Goal: Information Seeking & Learning: Learn about a topic

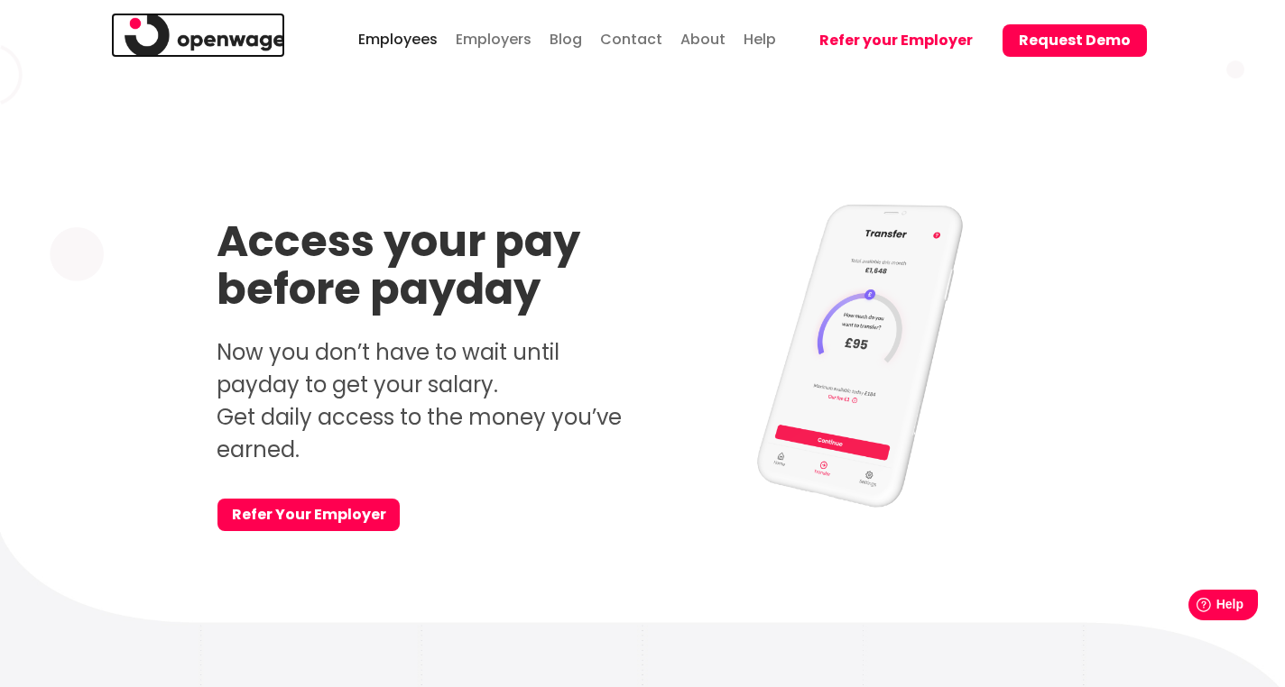
click at [257, 32] on img at bounding box center [205, 35] width 161 height 45
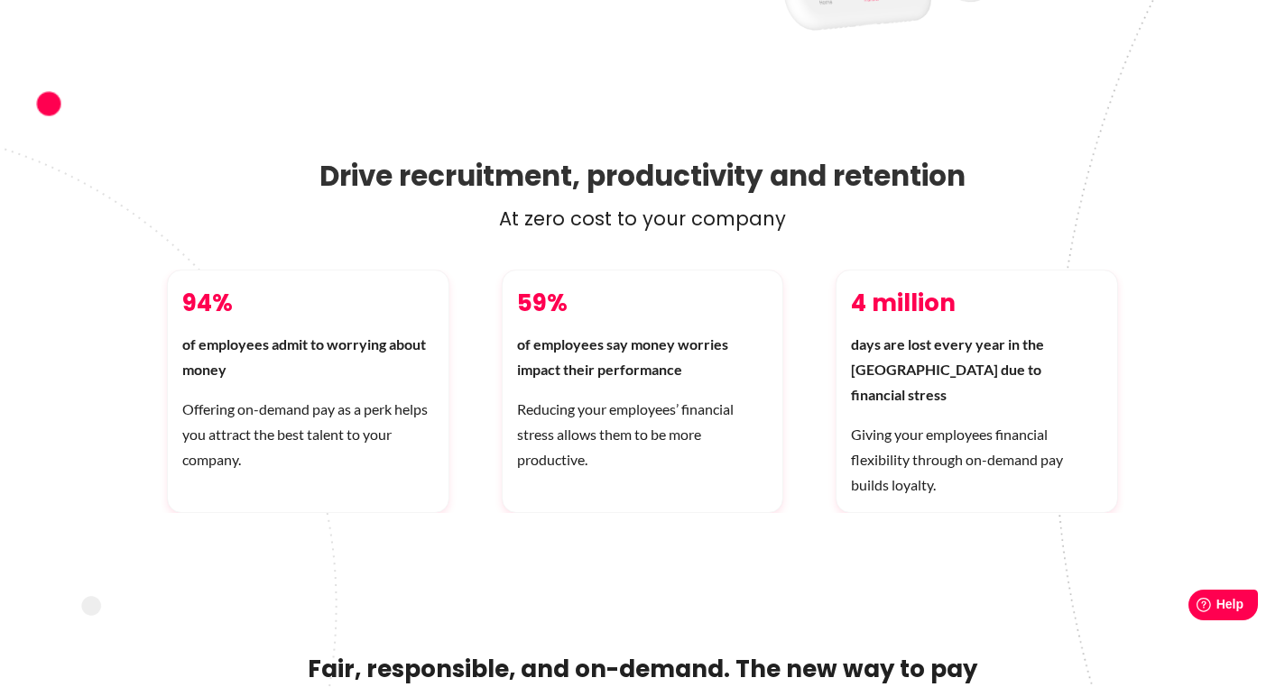
scroll to position [610, 0]
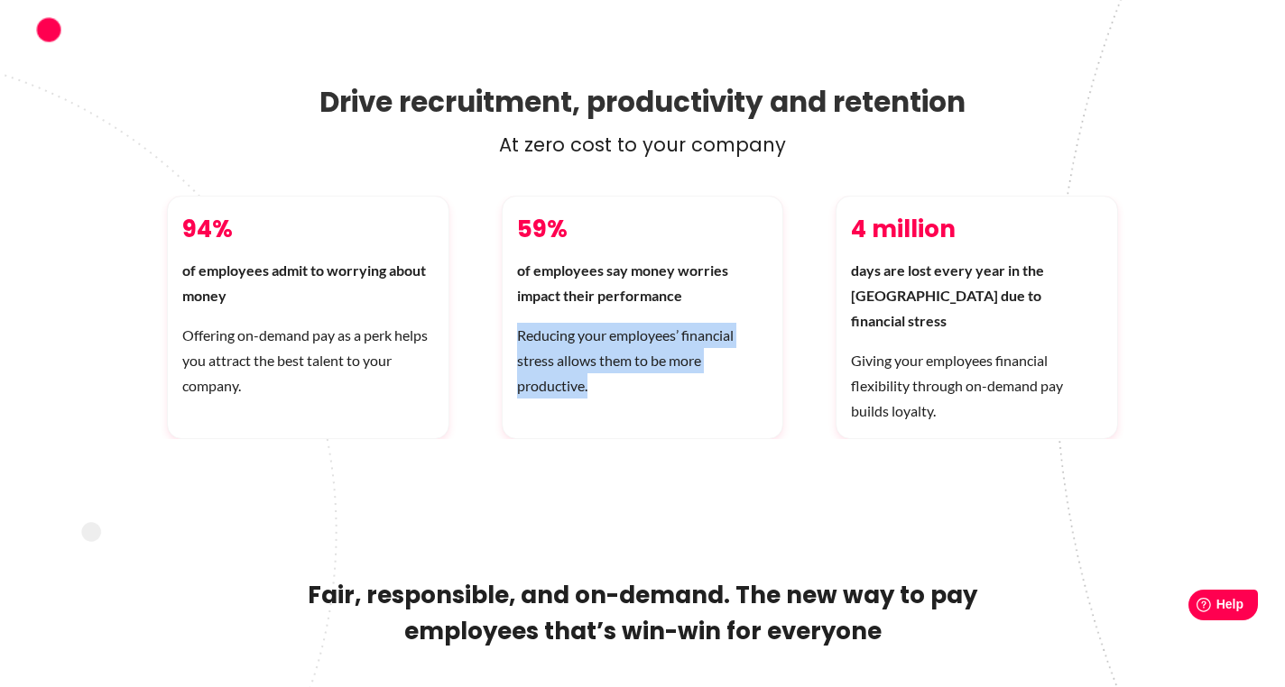
drag, startPoint x: 516, startPoint y: 341, endPoint x: 587, endPoint y: 385, distance: 83.9
click at [587, 385] on p "Reducing your employees’ financial stress allows them to be more productive." at bounding box center [643, 361] width 252 height 76
copy p "Reducing your employees’ financial stress allows them to be more productive."
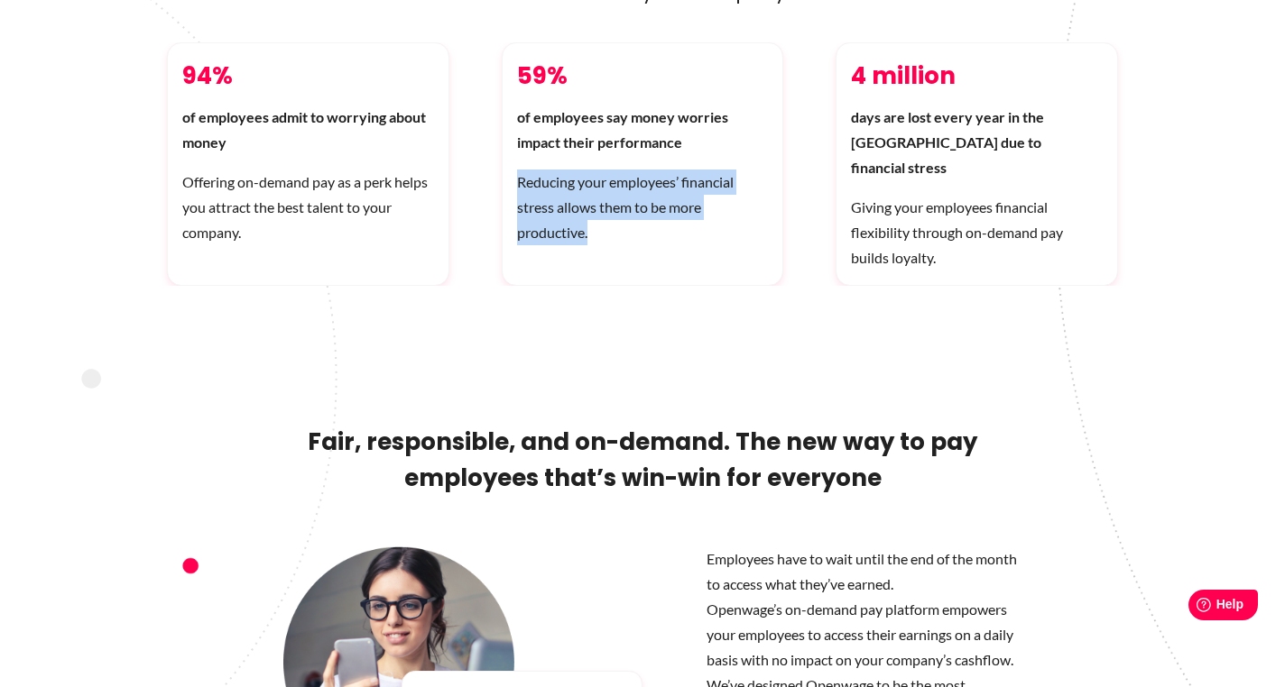
scroll to position [769, 0]
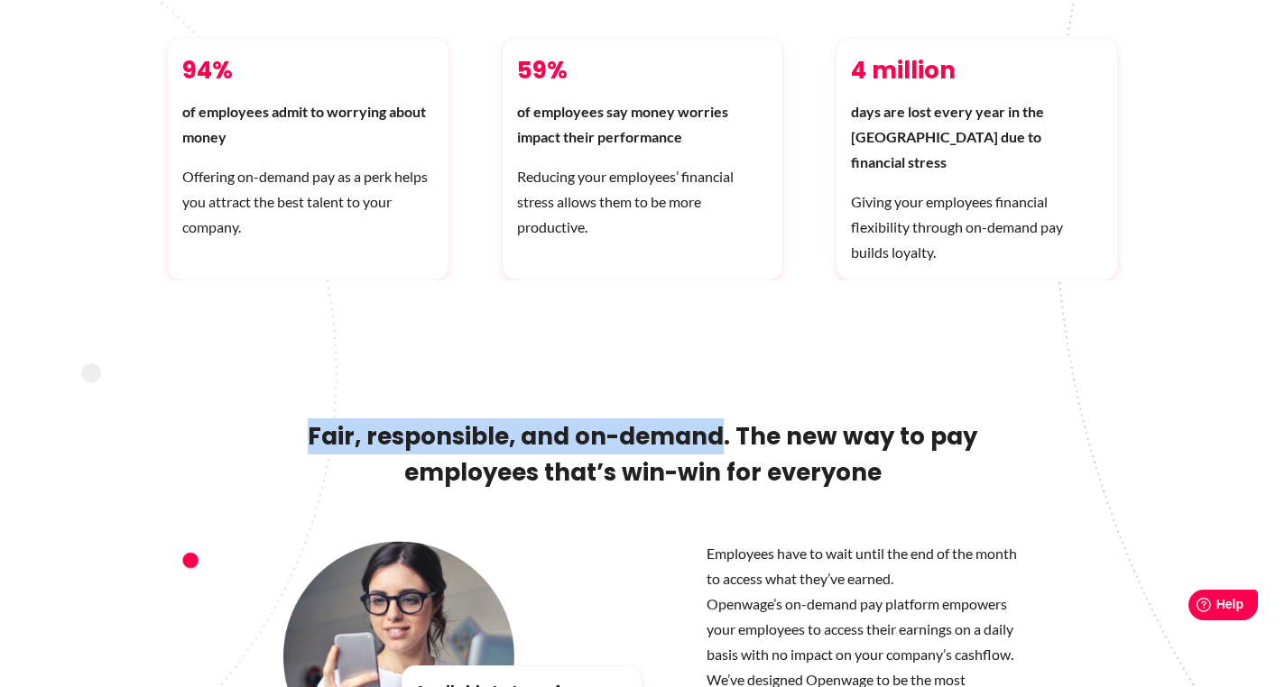
drag, startPoint x: 312, startPoint y: 412, endPoint x: 726, endPoint y: 425, distance: 414.3
click at [726, 425] on h2 "Fair, responsible, and on-demand. The new way to pay employees that’s win-win f…" at bounding box center [642, 480] width 951 height 123
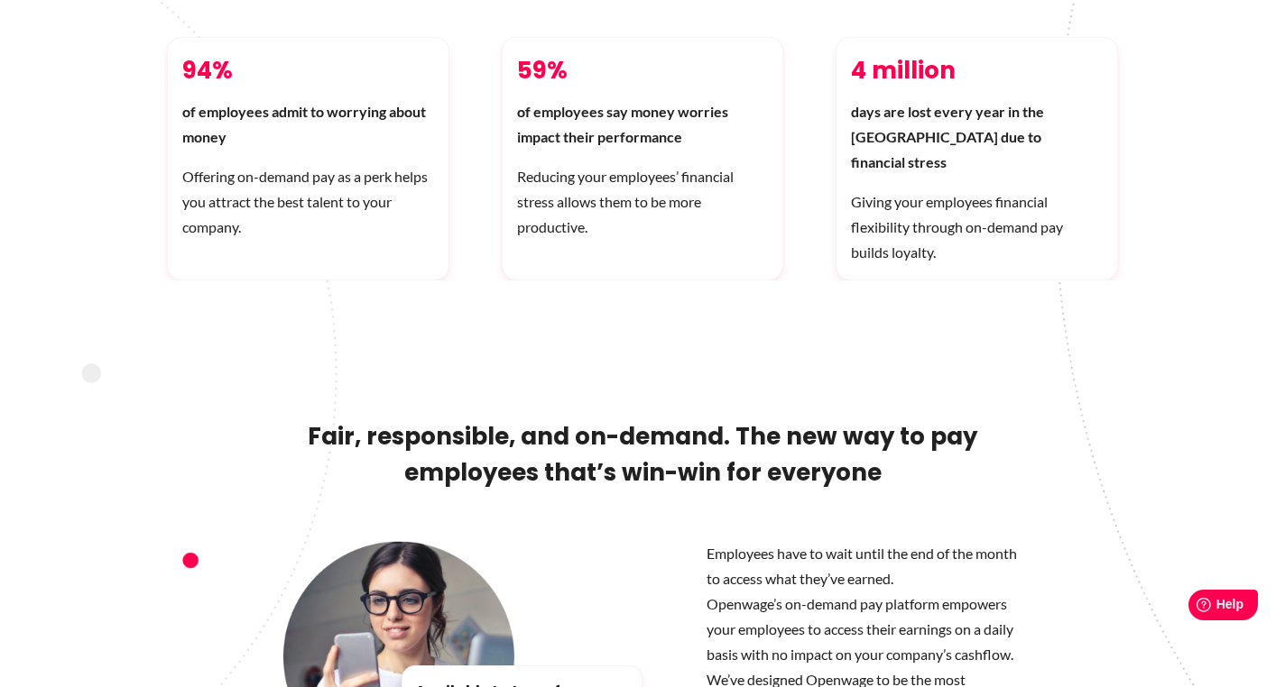
click at [440, 419] on h2 "Fair, responsible, and on-demand. The new way to pay employees that’s win-win f…" at bounding box center [642, 480] width 951 height 123
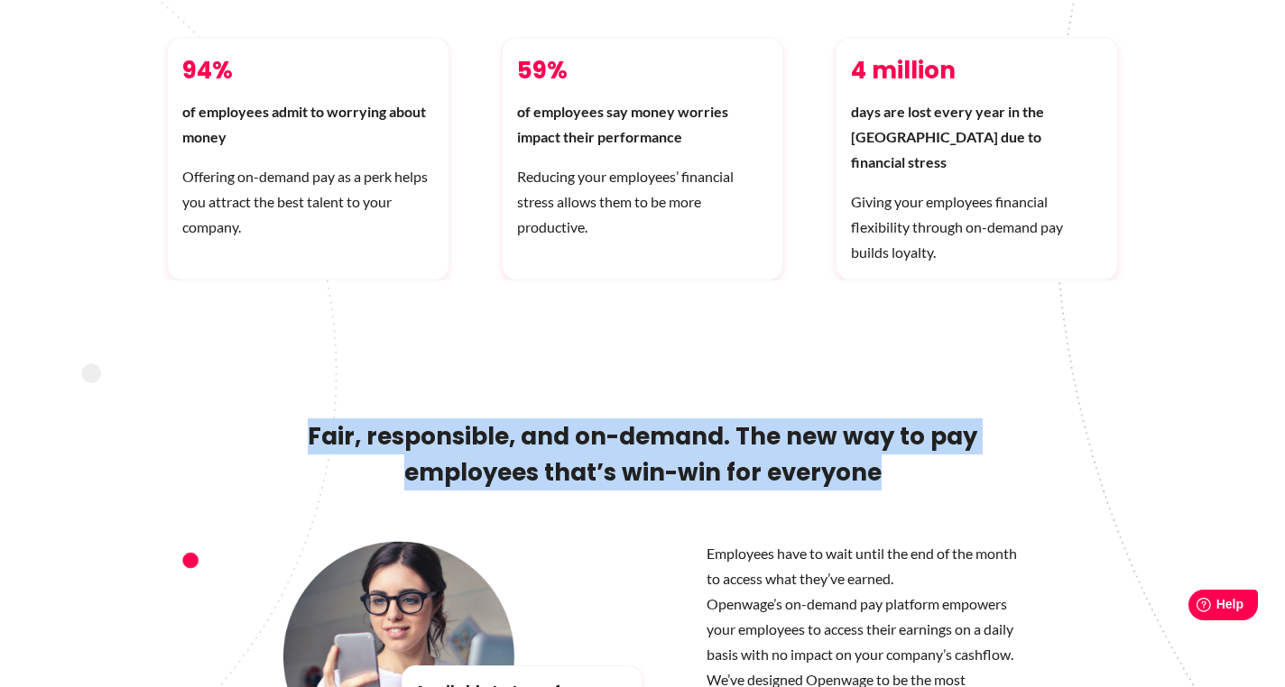
drag, startPoint x: 298, startPoint y: 399, endPoint x: 951, endPoint y: 480, distance: 658.2
click at [951, 480] on h2 "Fair, responsible, and on-demand. The new way to pay employees that’s win-win f…" at bounding box center [642, 480] width 951 height 123
click at [697, 428] on h2 "Fair, responsible, and on-demand. The new way to pay employees that’s win-win f…" at bounding box center [642, 480] width 951 height 123
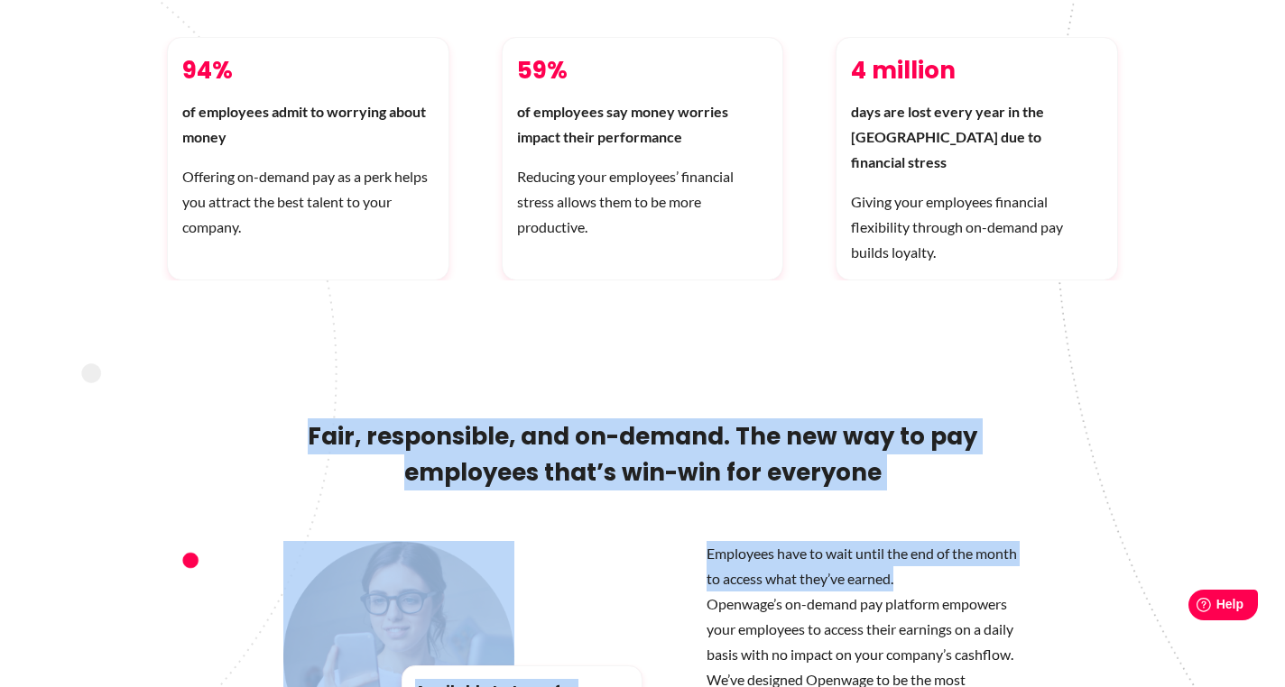
drag, startPoint x: 898, startPoint y: 558, endPoint x: 309, endPoint y: 424, distance: 604.1
click at [309, 424] on div "Fair, responsible, and on-demand. The new way to pay employees that’s win-win f…" at bounding box center [642, 587] width 1285 height 372
copy div "Fair, responsible, and on-demand. The new way to pay employees that’s win-win f…"
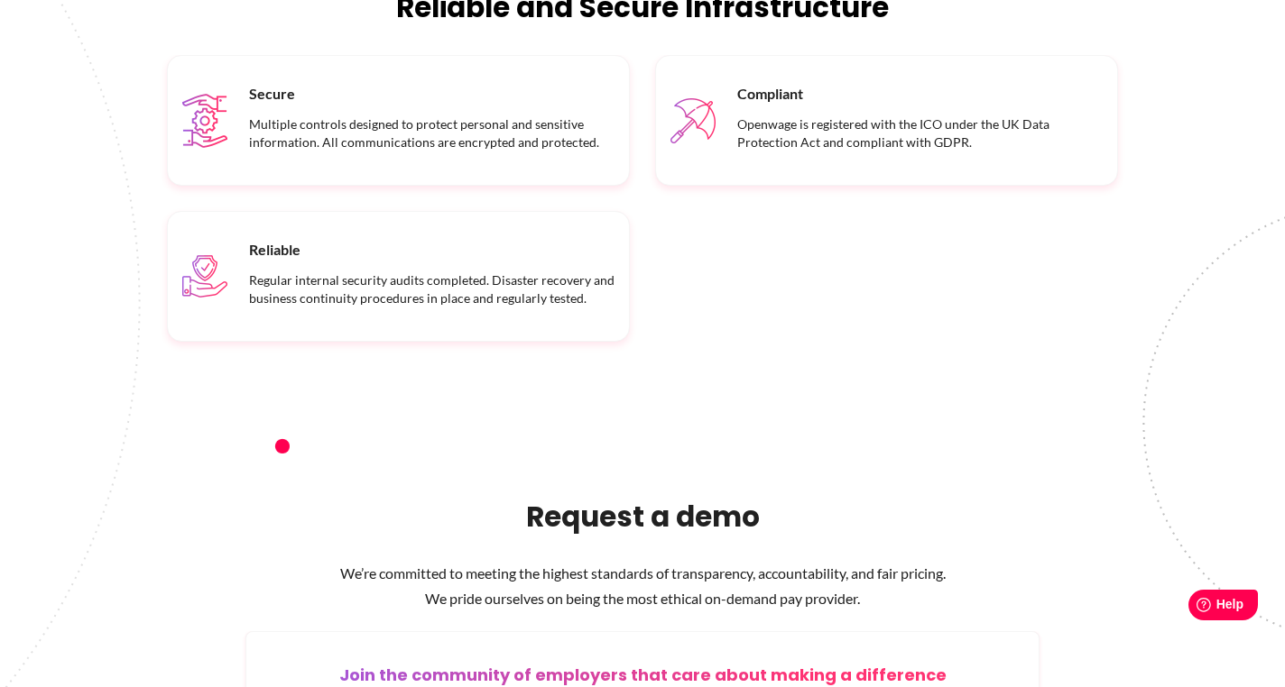
scroll to position [2120, 0]
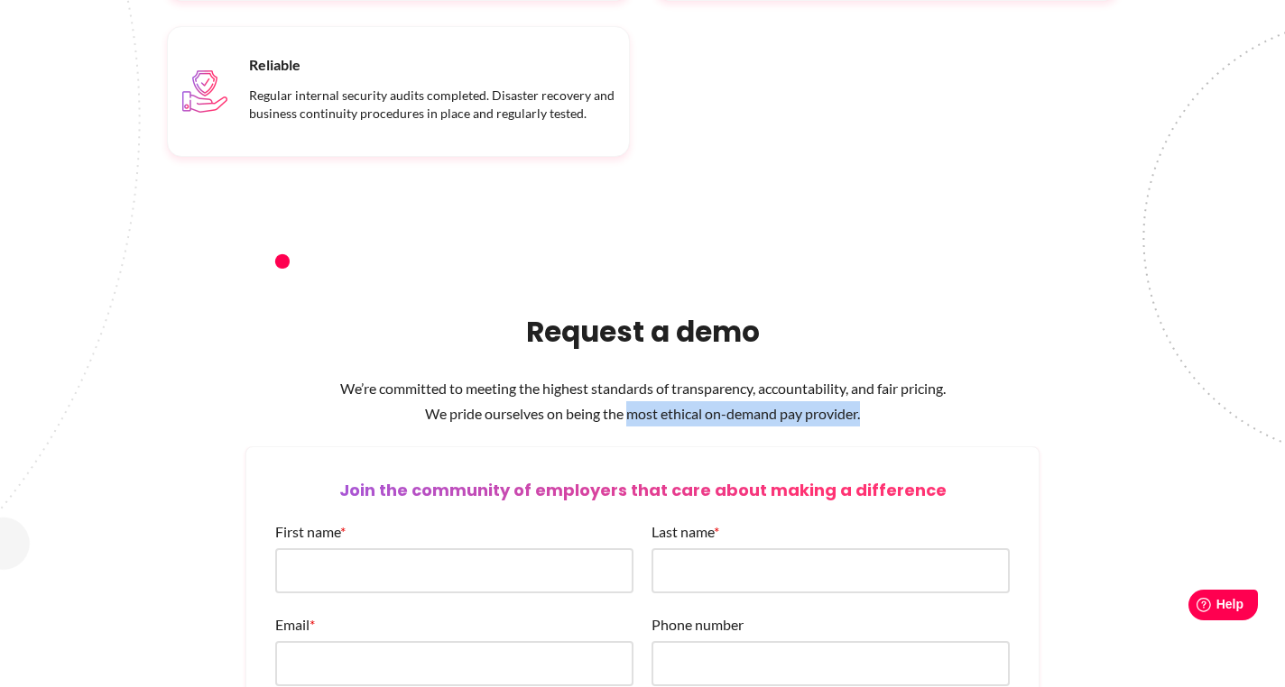
drag, startPoint x: 863, startPoint y: 395, endPoint x: 630, endPoint y: 385, distance: 233.9
click at [630, 385] on p "We’re committed to meeting the highest standards of transparency, accountabilit…" at bounding box center [642, 401] width 951 height 51
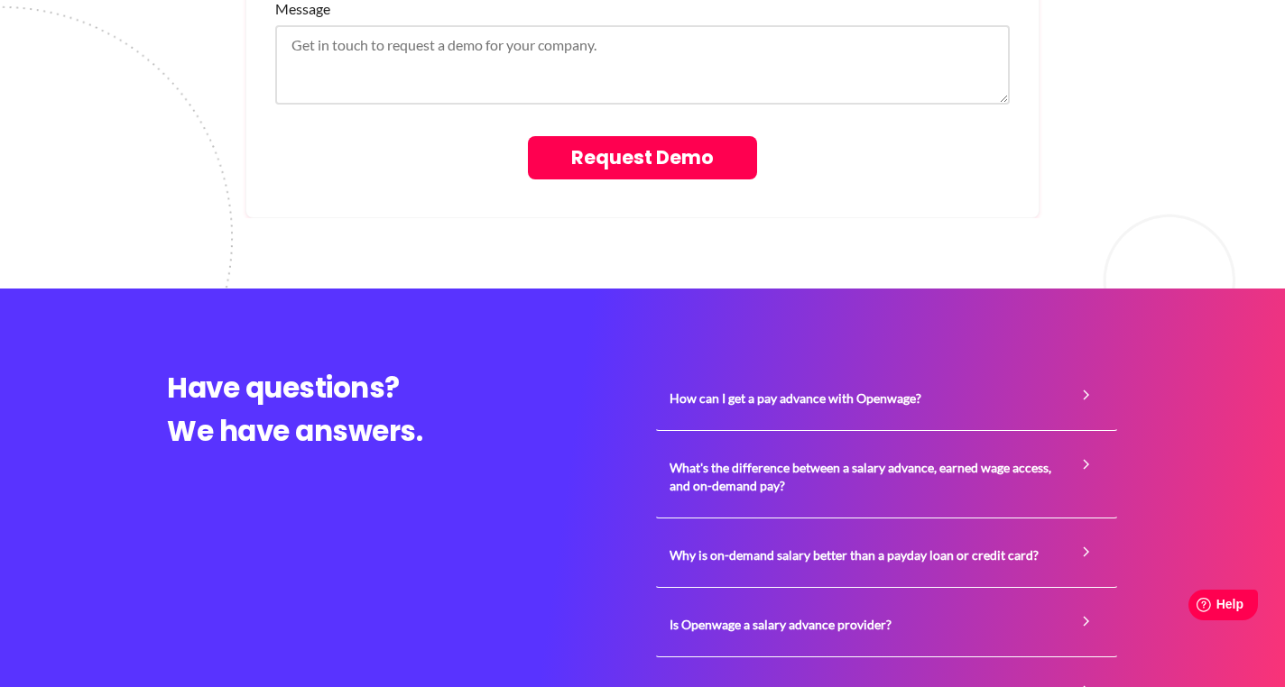
scroll to position [2965, 0]
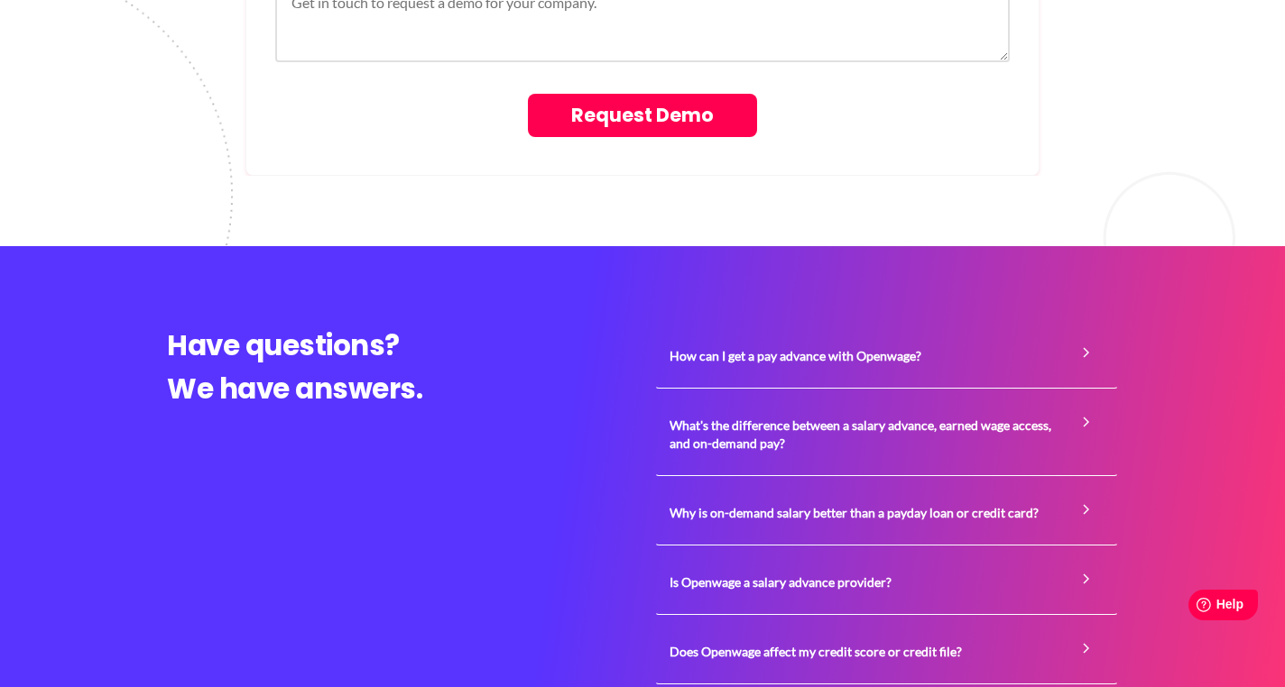
click at [752, 344] on span "How can I get a pay advance with Openwage?" at bounding box center [886, 356] width 434 height 45
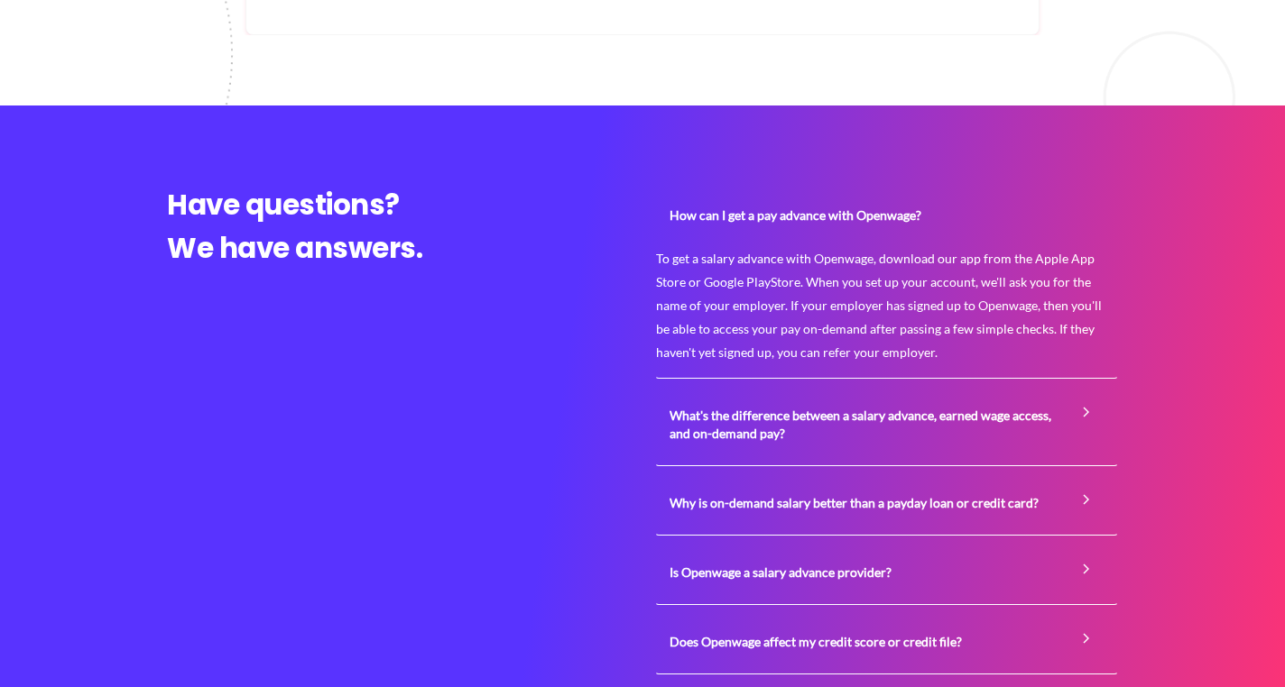
scroll to position [3110, 0]
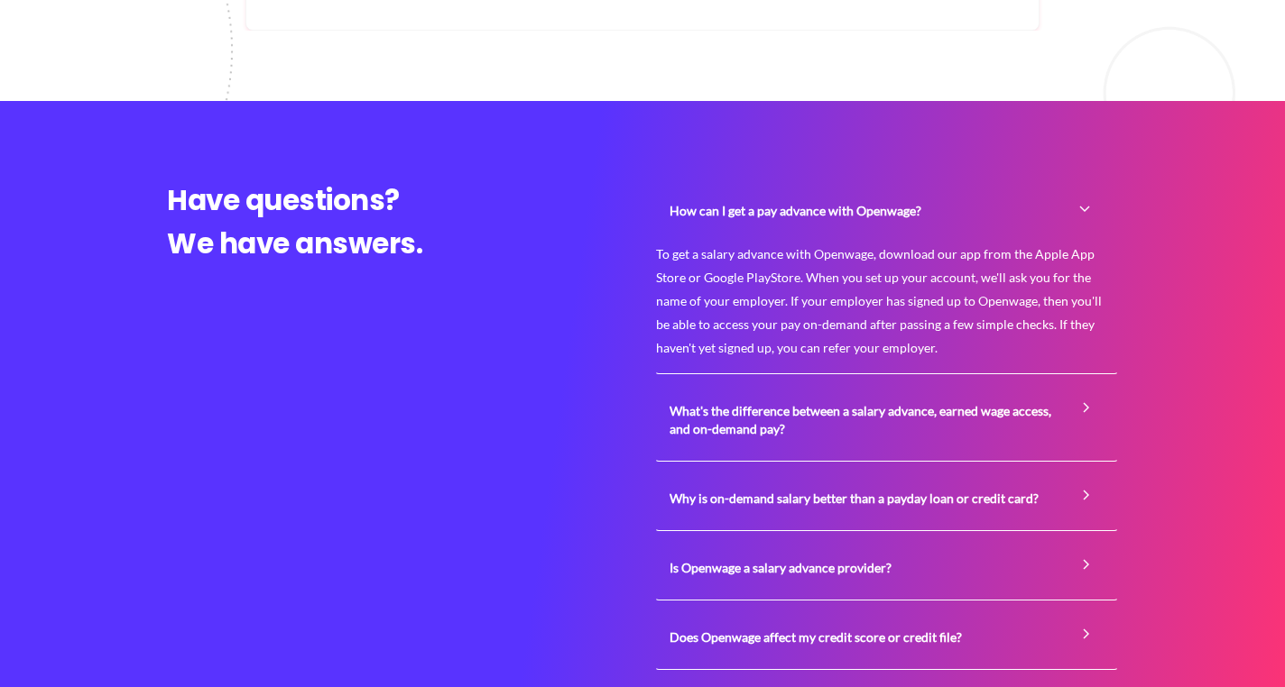
click at [808, 405] on span "What's the difference between a salary advance, earned wage access, and on-dema…" at bounding box center [886, 420] width 434 height 63
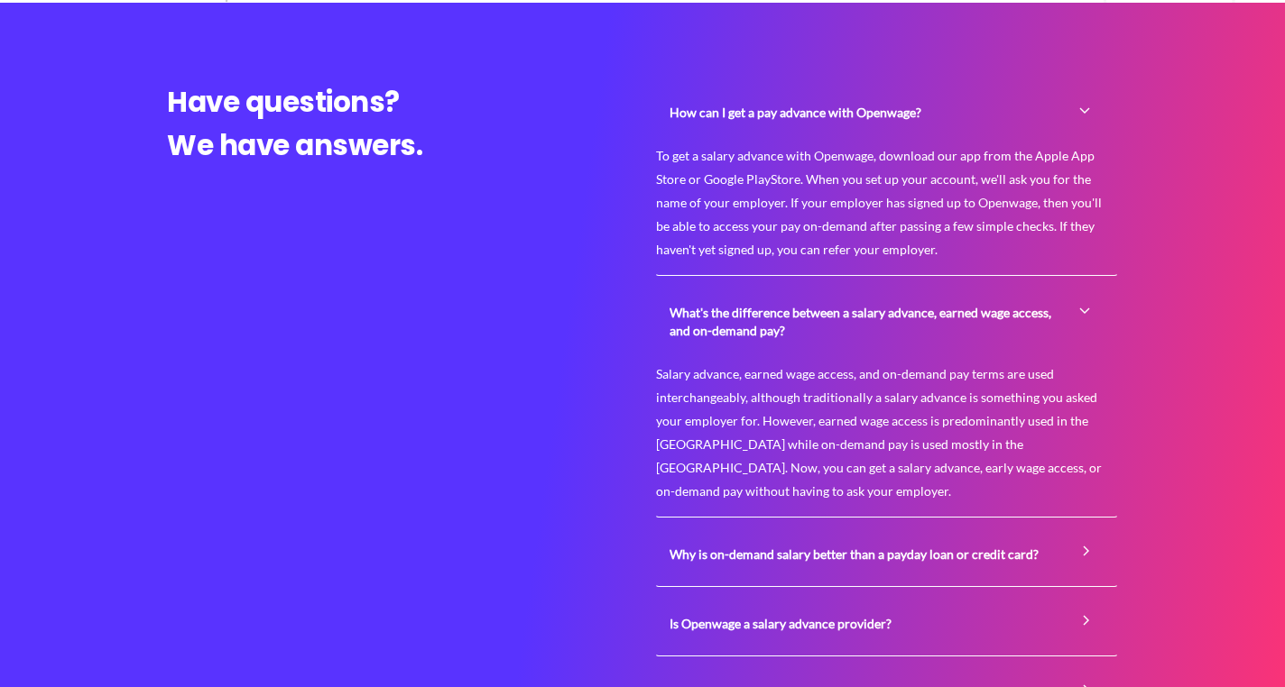
scroll to position [3210, 0]
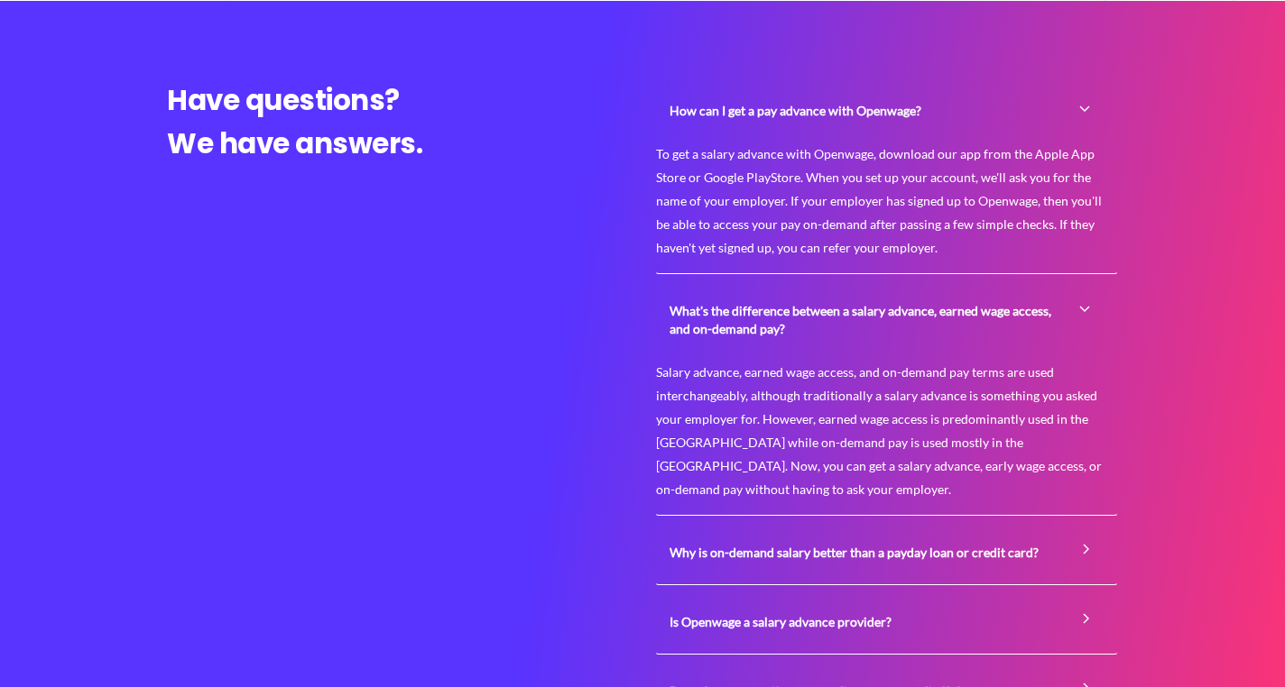
click at [980, 531] on span "Why is on-demand salary better than a payday loan or credit card?" at bounding box center [886, 553] width 434 height 45
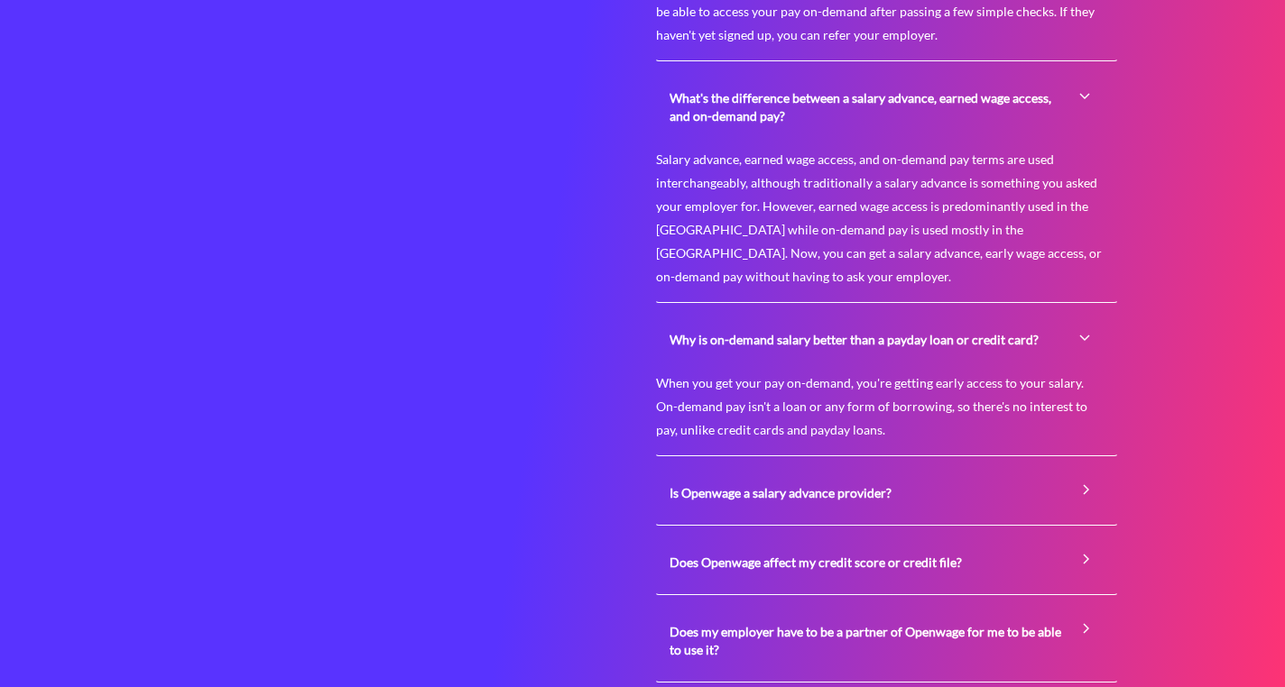
scroll to position [3484, 0]
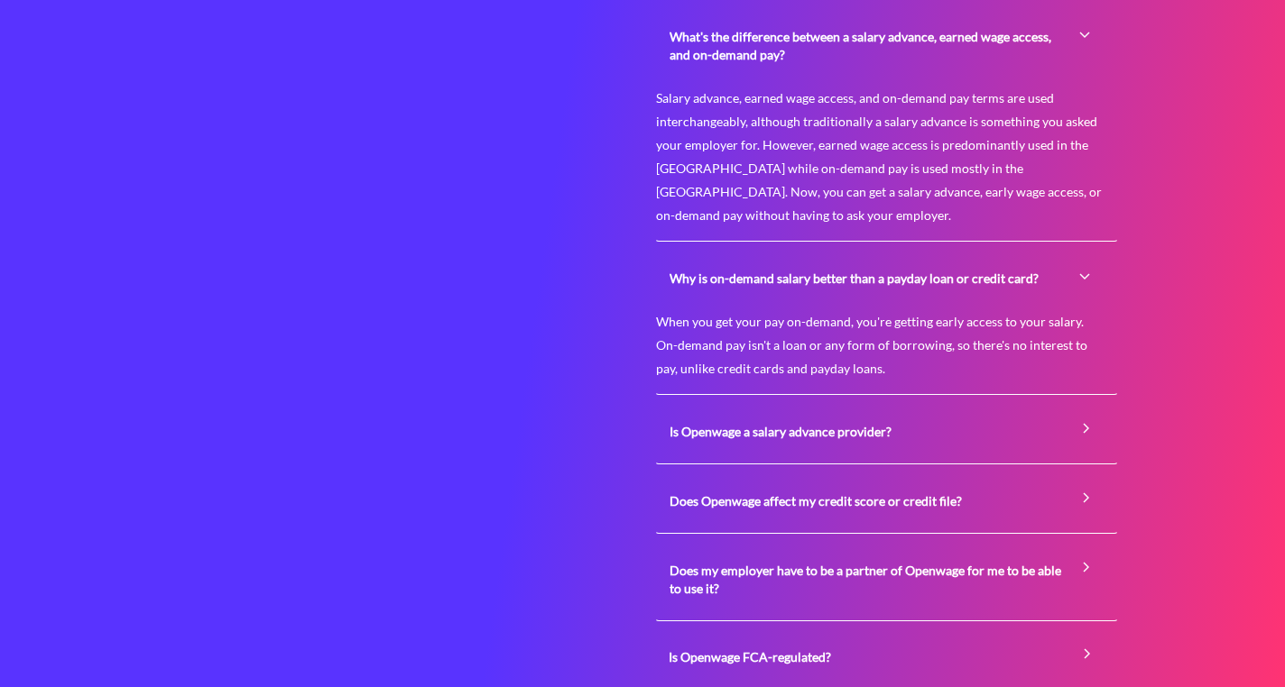
click at [904, 410] on span "Is Openwage a salary advance provider?" at bounding box center [886, 432] width 434 height 45
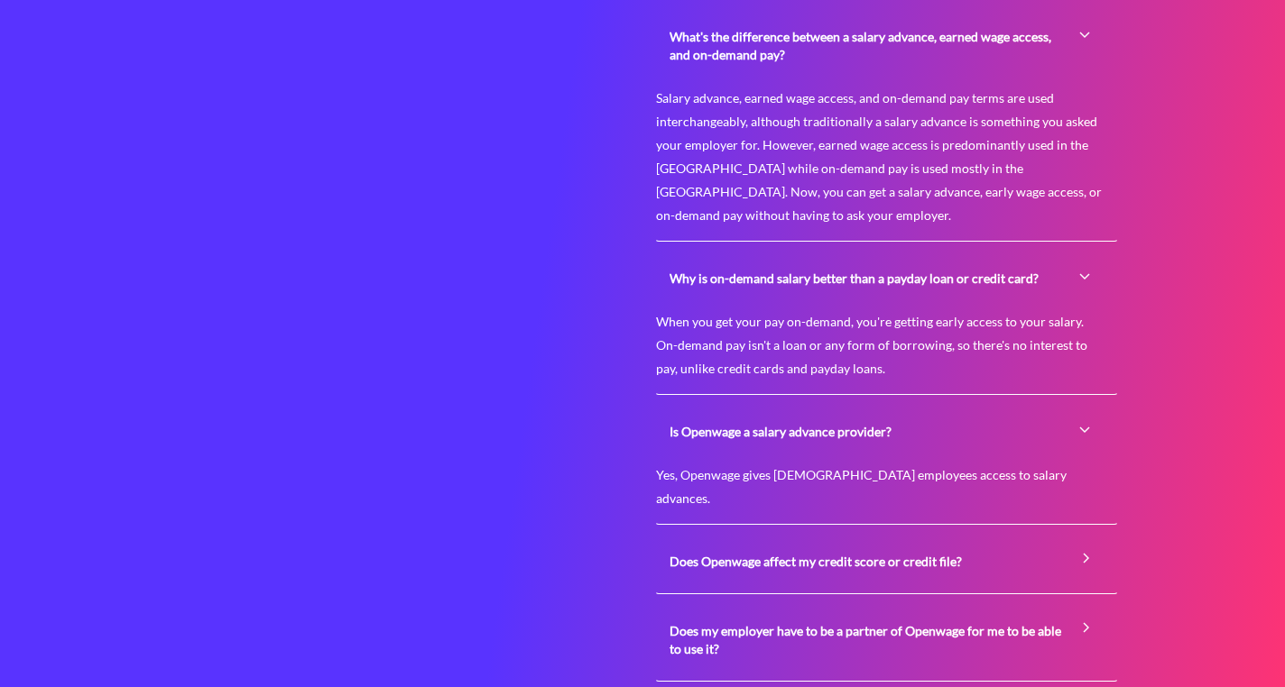
click at [910, 540] on span "Does Openwage affect my credit score or credit file?" at bounding box center [886, 562] width 434 height 45
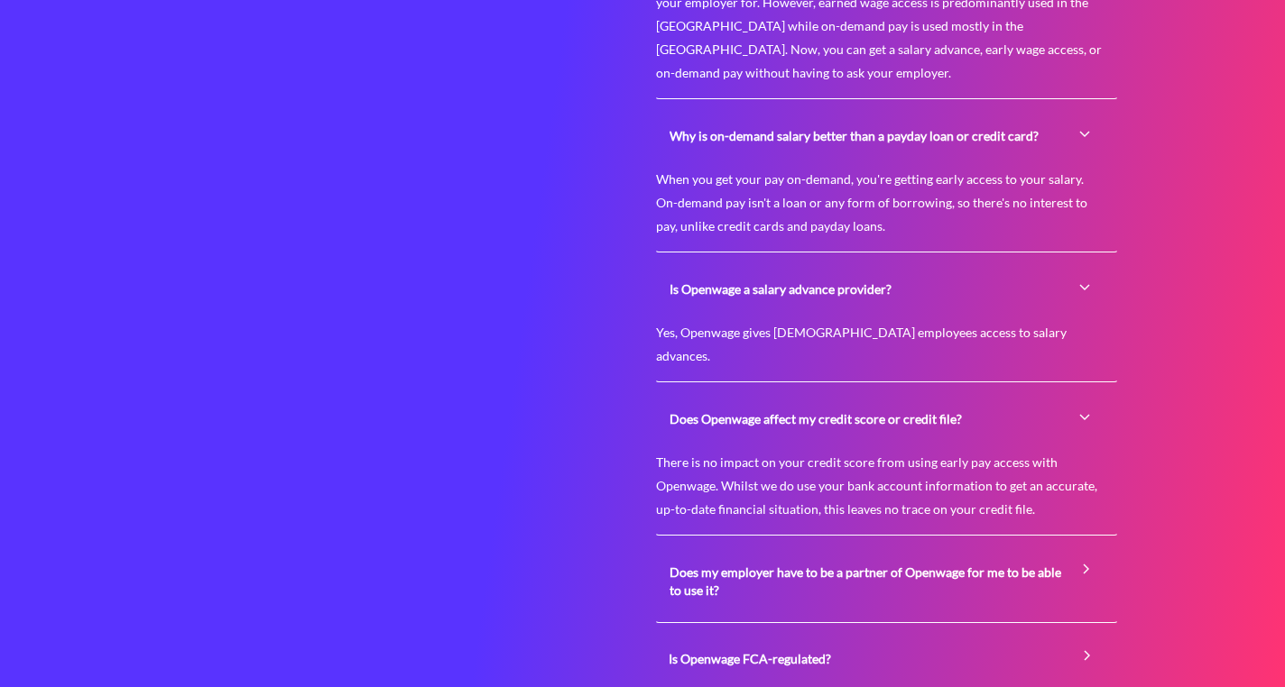
scroll to position [3633, 0]
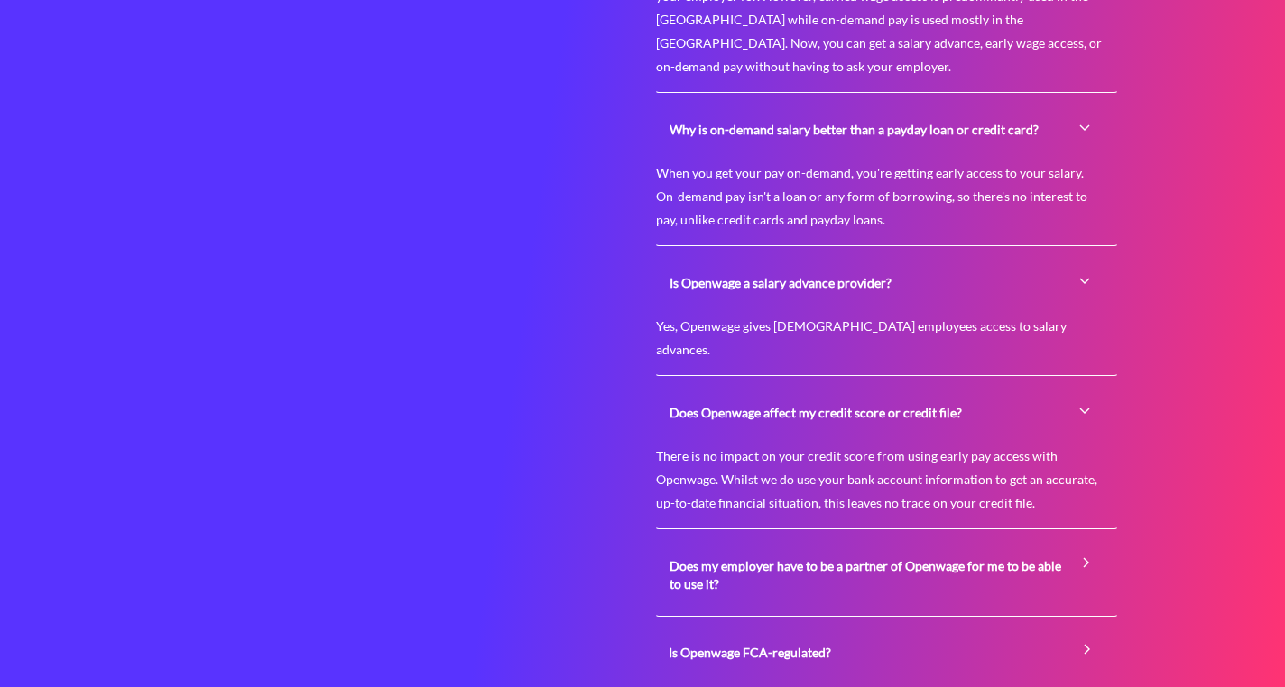
click at [909, 631] on span "Is Openwage FCA-regulated?" at bounding box center [887, 653] width 436 height 45
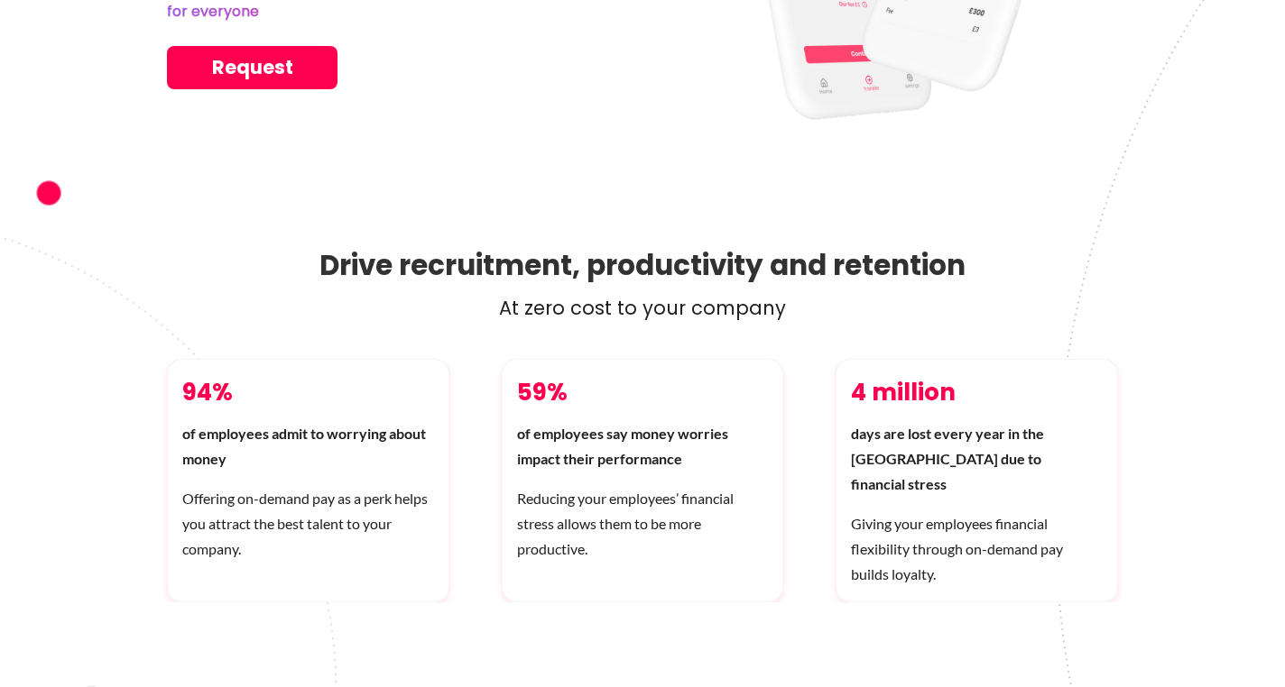
scroll to position [0, 0]
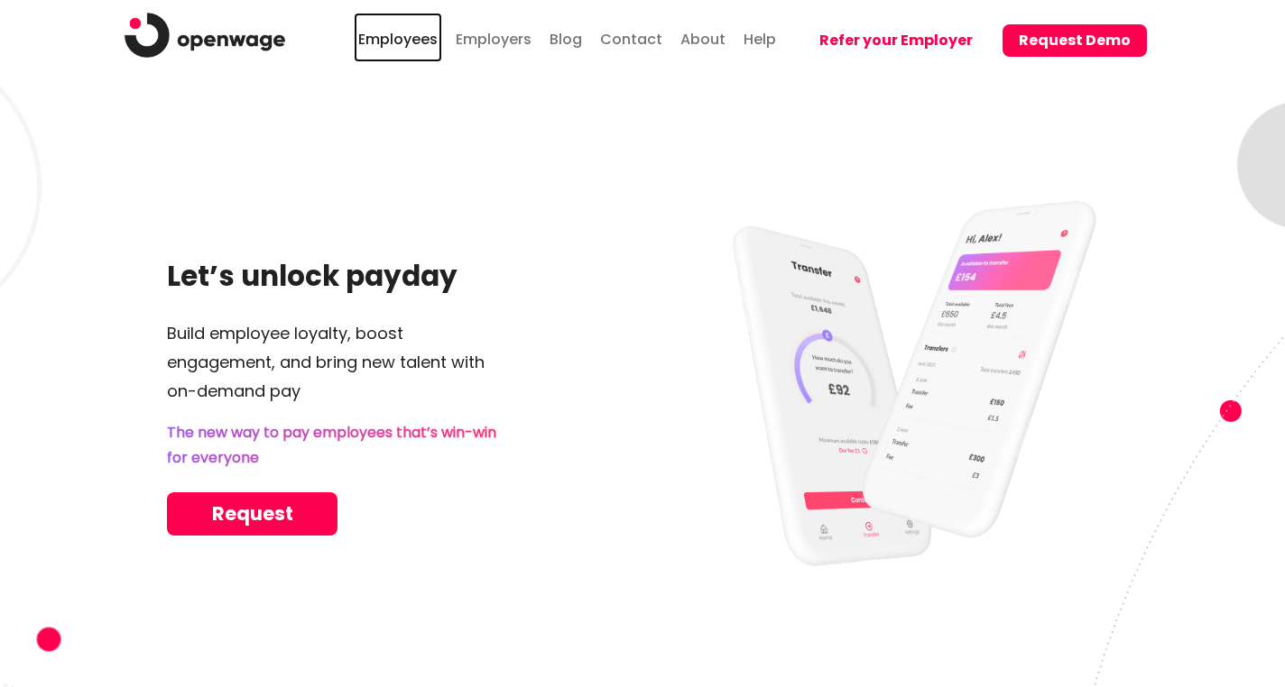
click at [437, 42] on link "Employees" at bounding box center [398, 38] width 88 height 50
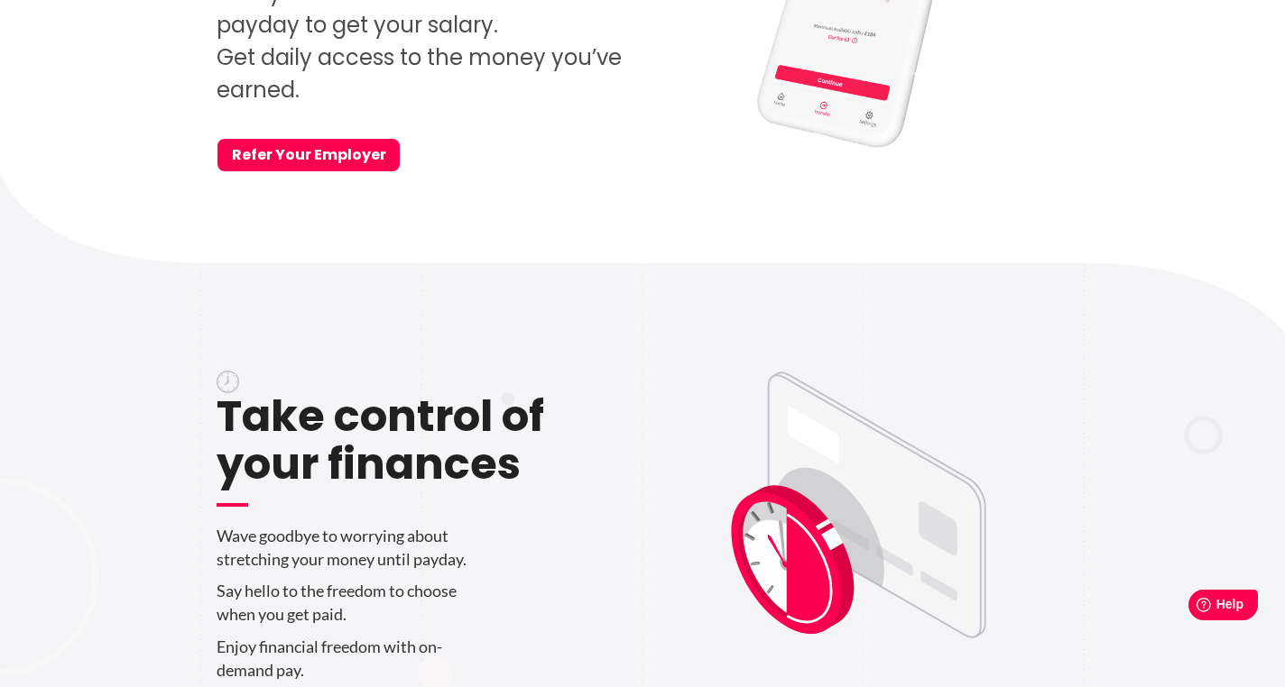
scroll to position [525, 0]
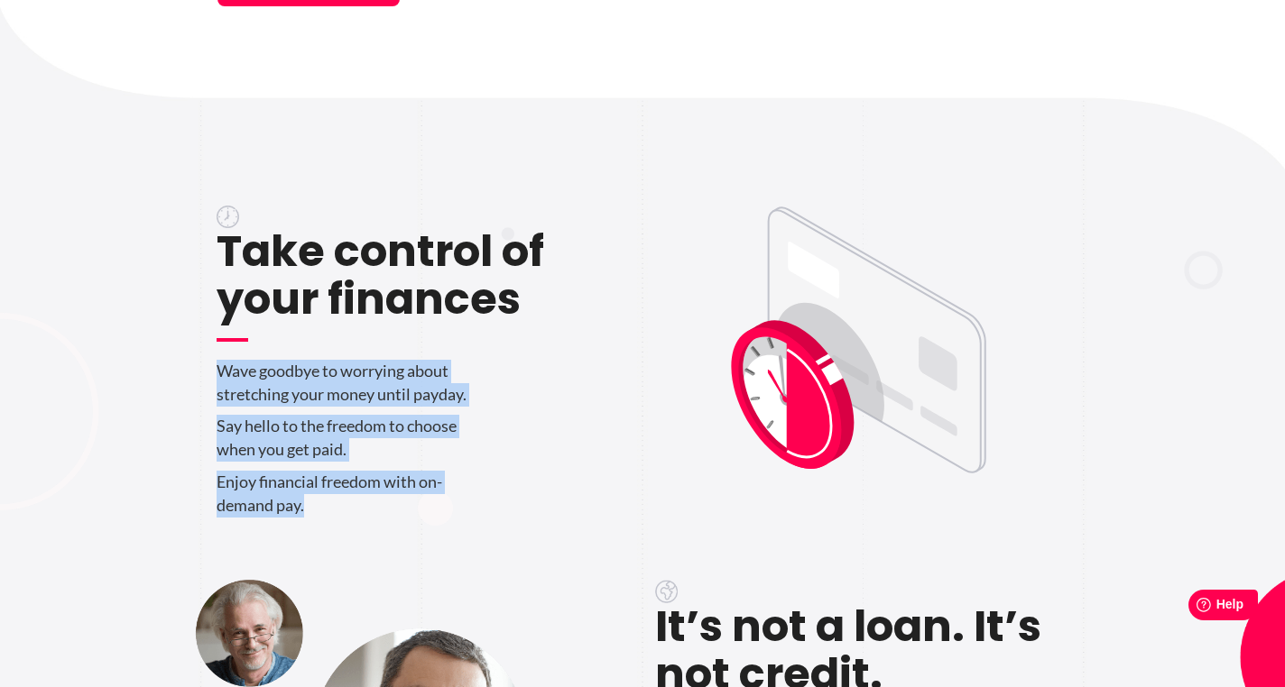
drag, startPoint x: 218, startPoint y: 373, endPoint x: 382, endPoint y: 501, distance: 207.6
click at [382, 501] on div "Take control of your finances Wave goodbye to worrying about stretching your mo…" at bounding box center [423, 343] width 413 height 365
copy div "Wave goodbye to worrying about stretching your money until payday. Say hello to…"
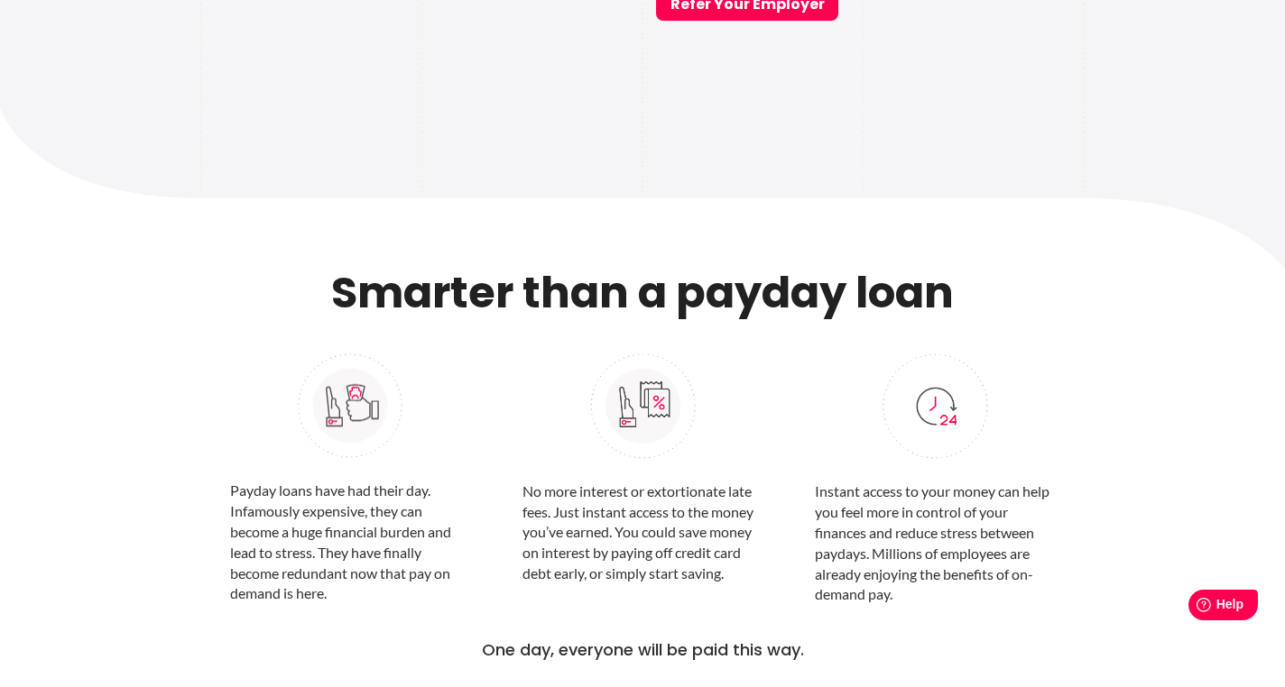
scroll to position [1528, 0]
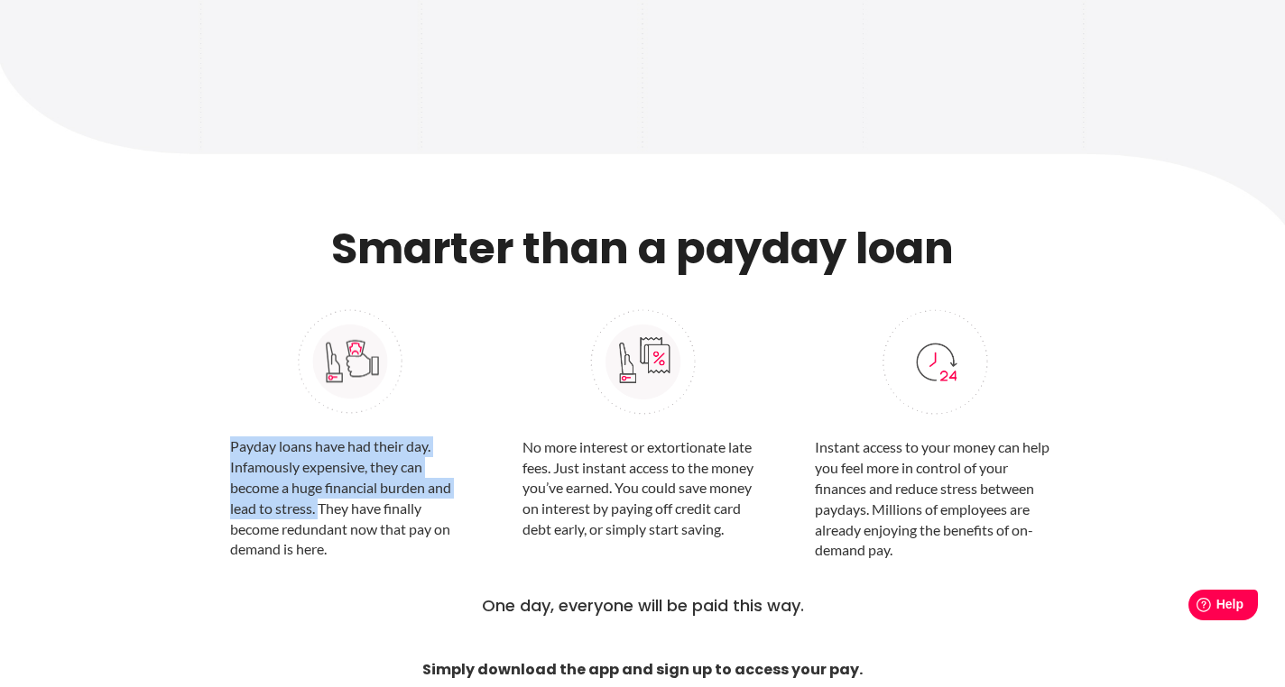
drag, startPoint x: 318, startPoint y: 515, endPoint x: 226, endPoint y: 453, distance: 110.4
click at [226, 453] on div "Payday loans have had their day. Infamously expensive, they can become a huge f…" at bounding box center [350, 429] width 267 height 284
copy p "Payday loans have had their day. Infamously expensive, they can become a huge f…"
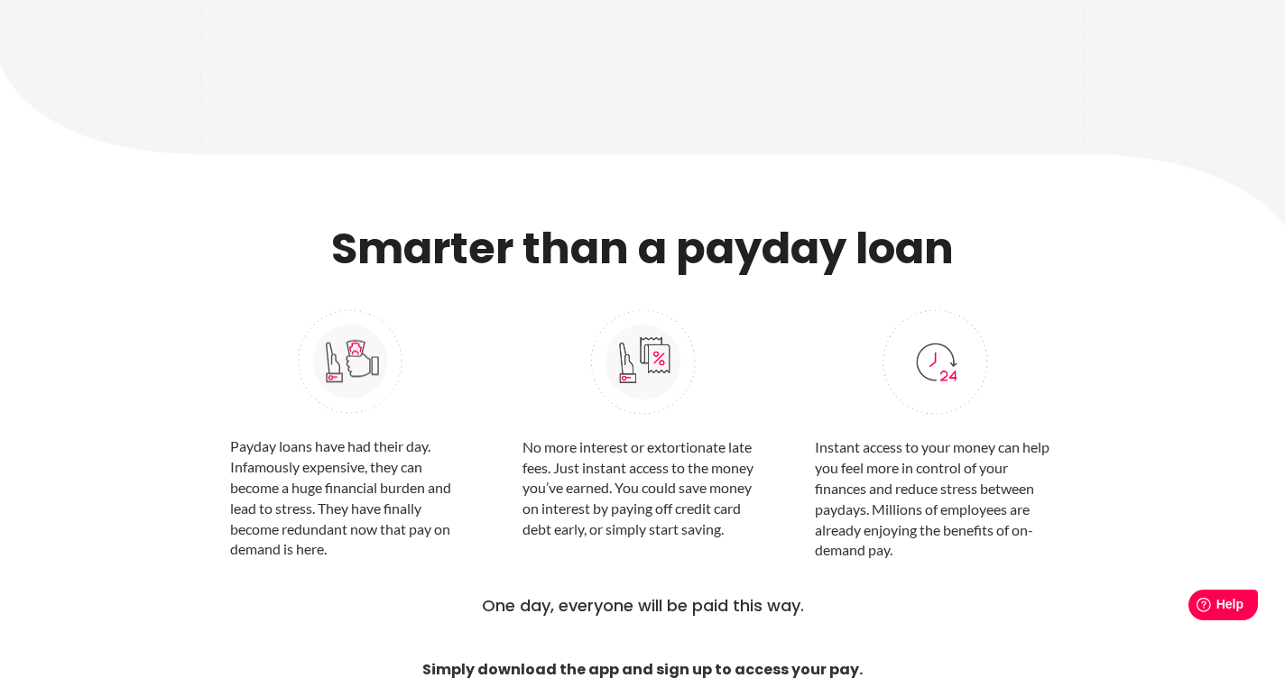
click at [623, 484] on p "No more interest or extortionate late fees. Just instant access to the money yo…" at bounding box center [642, 489] width 240 height 103
click at [613, 490] on p "No more interest or extortionate late fees. Just instant access to the money yo…" at bounding box center [642, 489] width 240 height 103
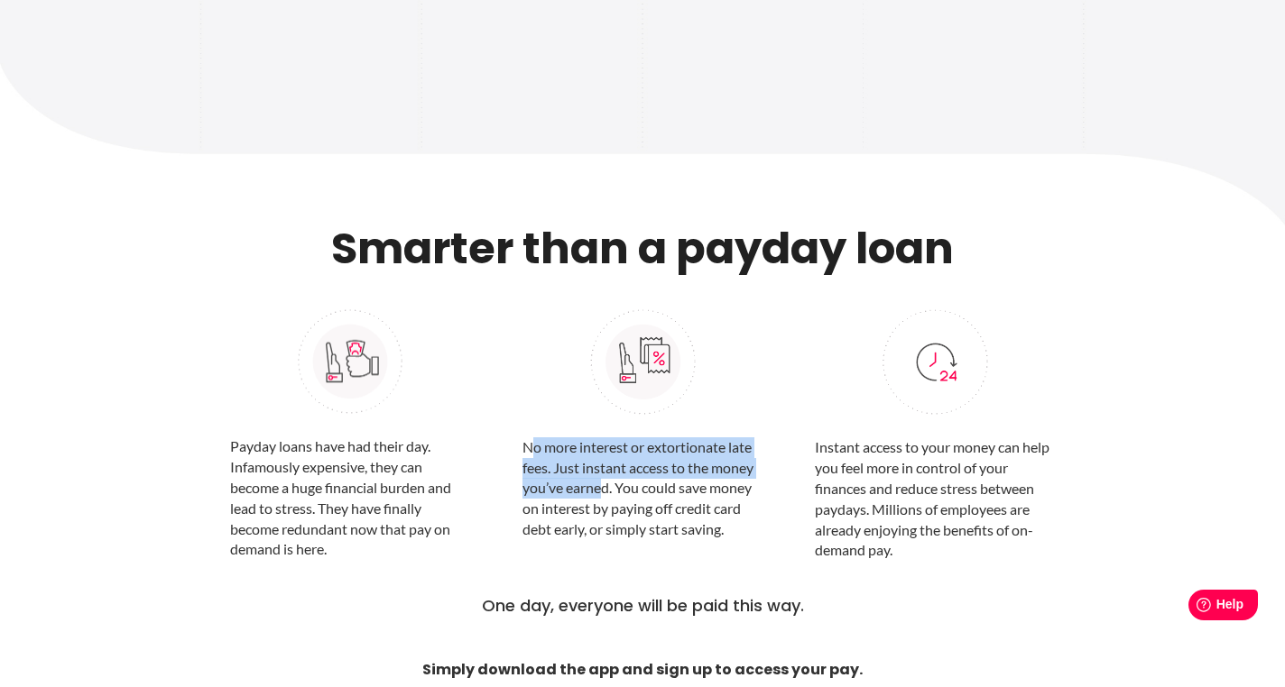
drag, startPoint x: 532, startPoint y: 455, endPoint x: 600, endPoint y: 485, distance: 74.3
click at [600, 485] on p "No more interest or extortionate late fees. Just instant access to the money yo…" at bounding box center [642, 489] width 240 height 103
drag, startPoint x: 613, startPoint y: 494, endPoint x: 514, endPoint y: 450, distance: 107.5
click at [514, 450] on div "No more interest or extortionate late fees. Just instant access to the money yo…" at bounding box center [642, 429] width 267 height 284
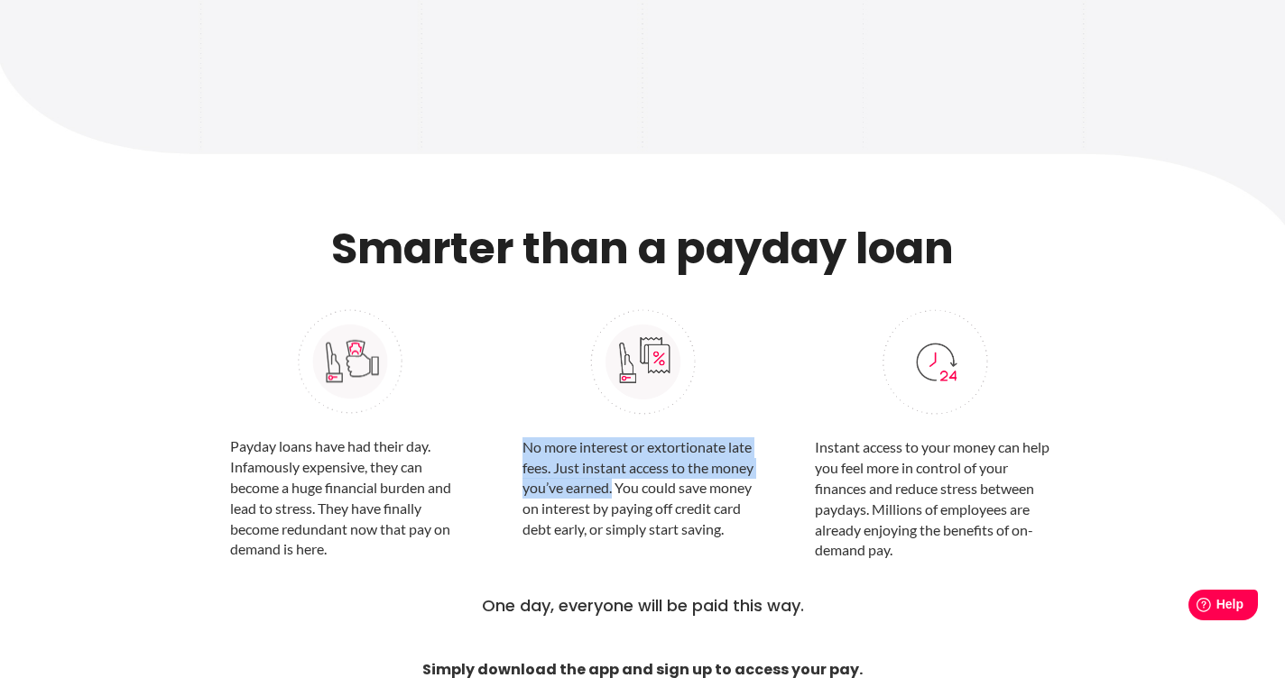
copy p "No more interest or extortionate late fees. Just instant access to the money yo…"
click at [849, 496] on p "Instant access to your money can help you feel more in control of your finances…" at bounding box center [935, 500] width 240 height 124
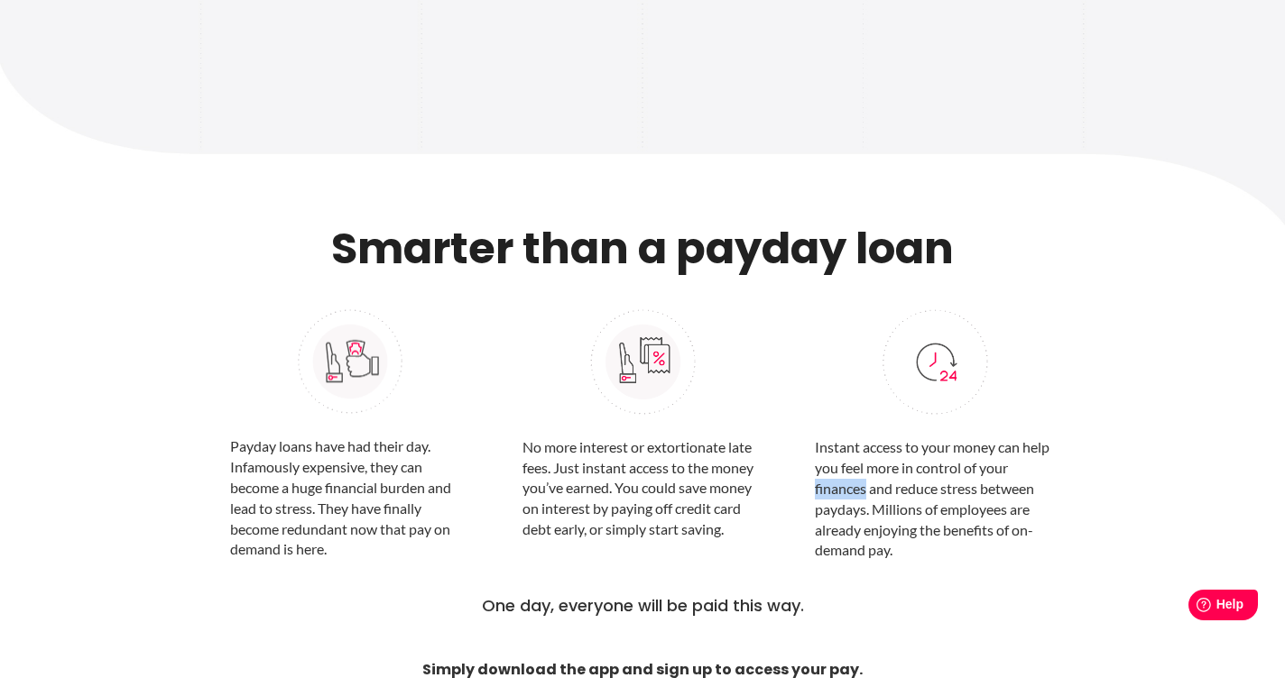
click at [849, 496] on p "Instant access to your money can help you feel more in control of your finances…" at bounding box center [935, 500] width 240 height 124
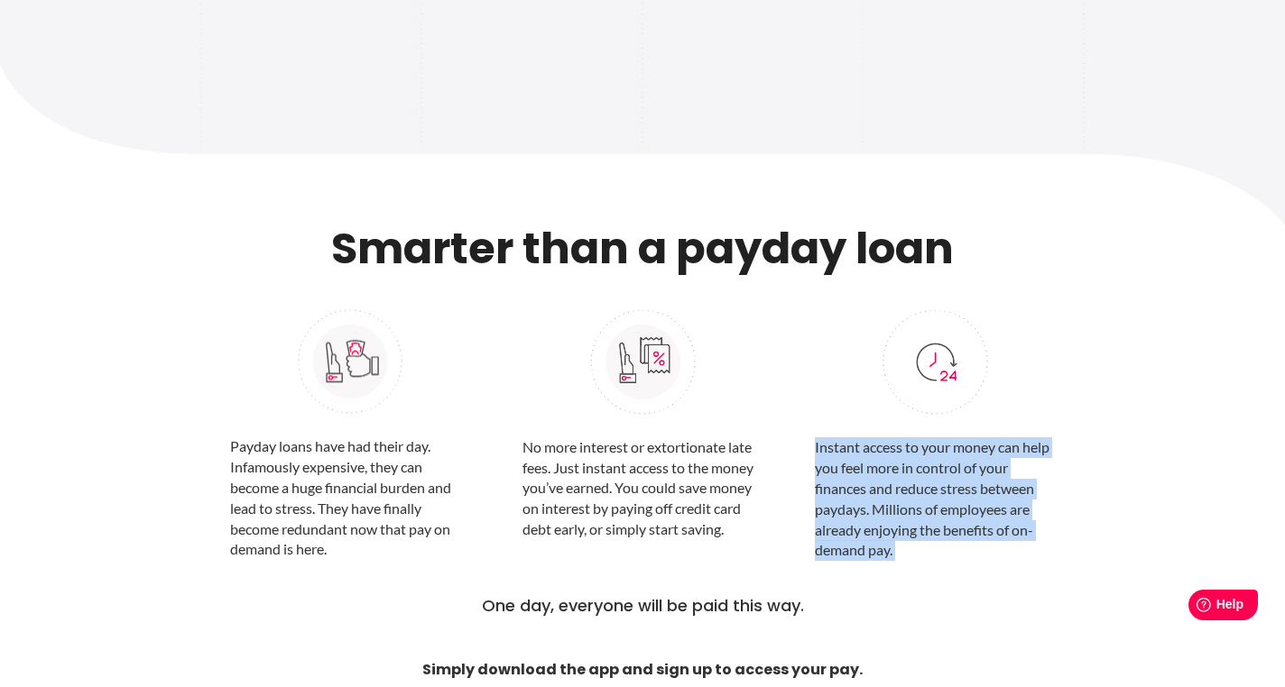
click at [849, 496] on p "Instant access to your money can help you feel more in control of your finances…" at bounding box center [935, 500] width 240 height 124
copy div "Instant access to your money can help you feel more in control of your finances…"
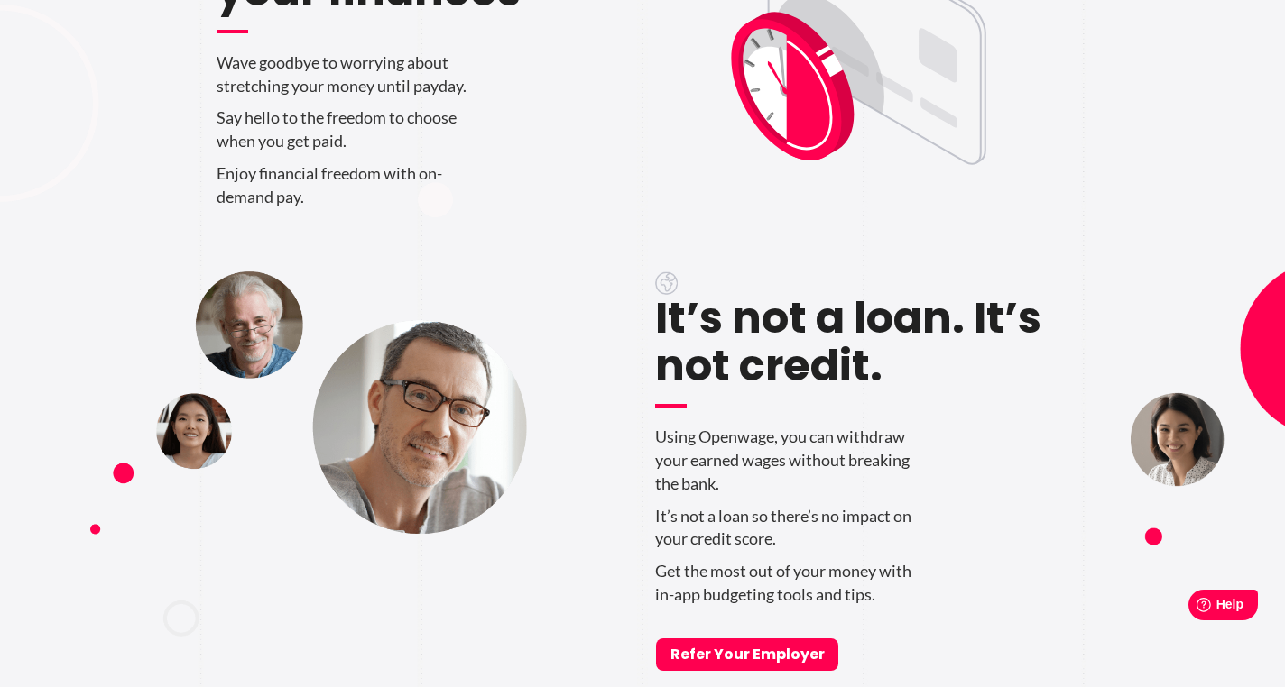
scroll to position [0, 0]
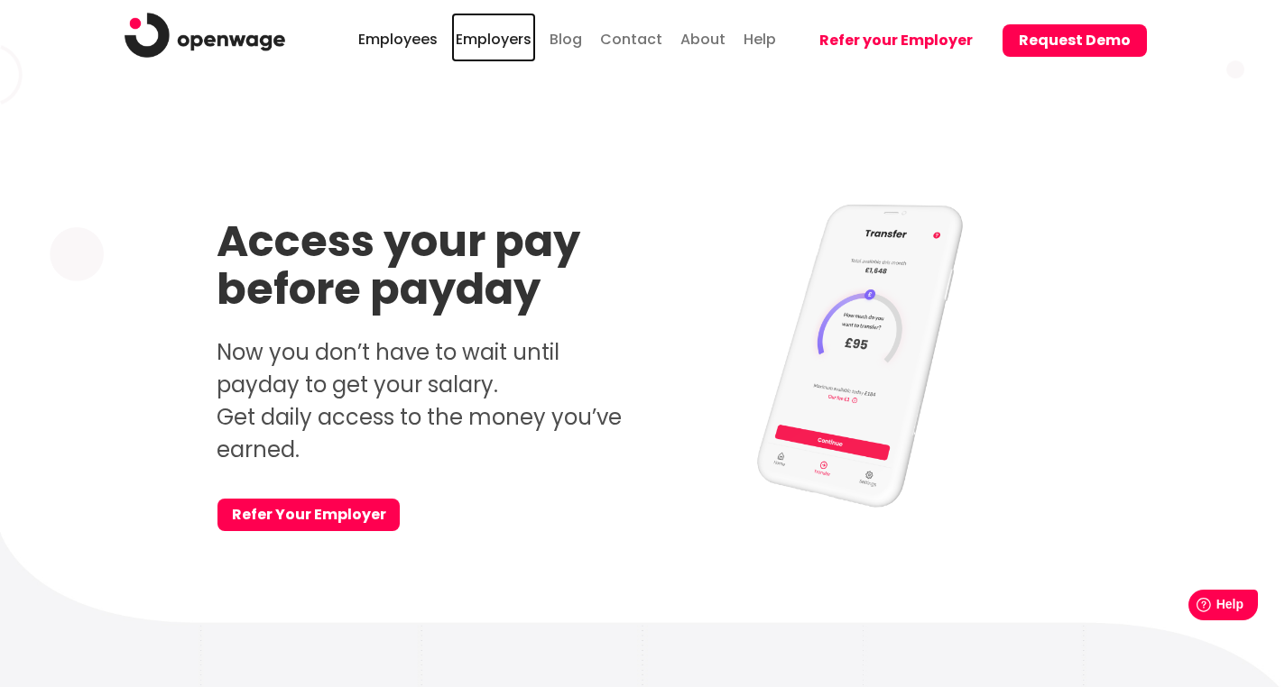
click at [530, 36] on link "Employers" at bounding box center [493, 38] width 85 height 50
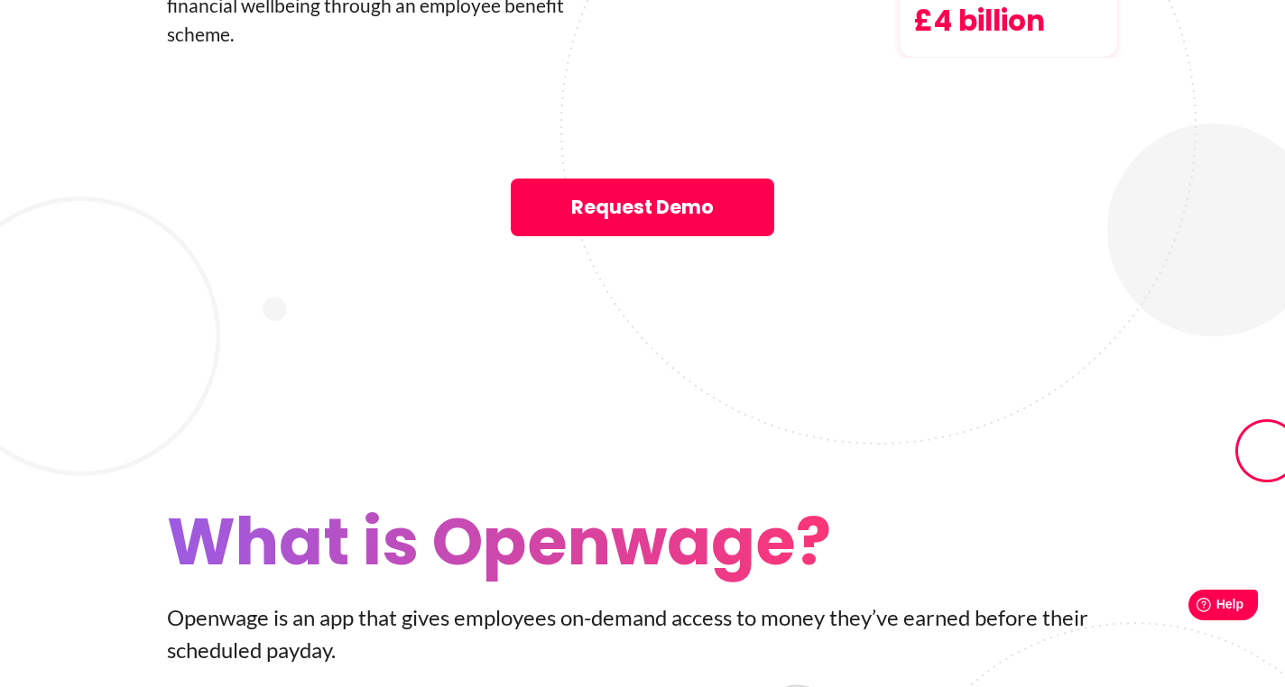
scroll to position [3092, 0]
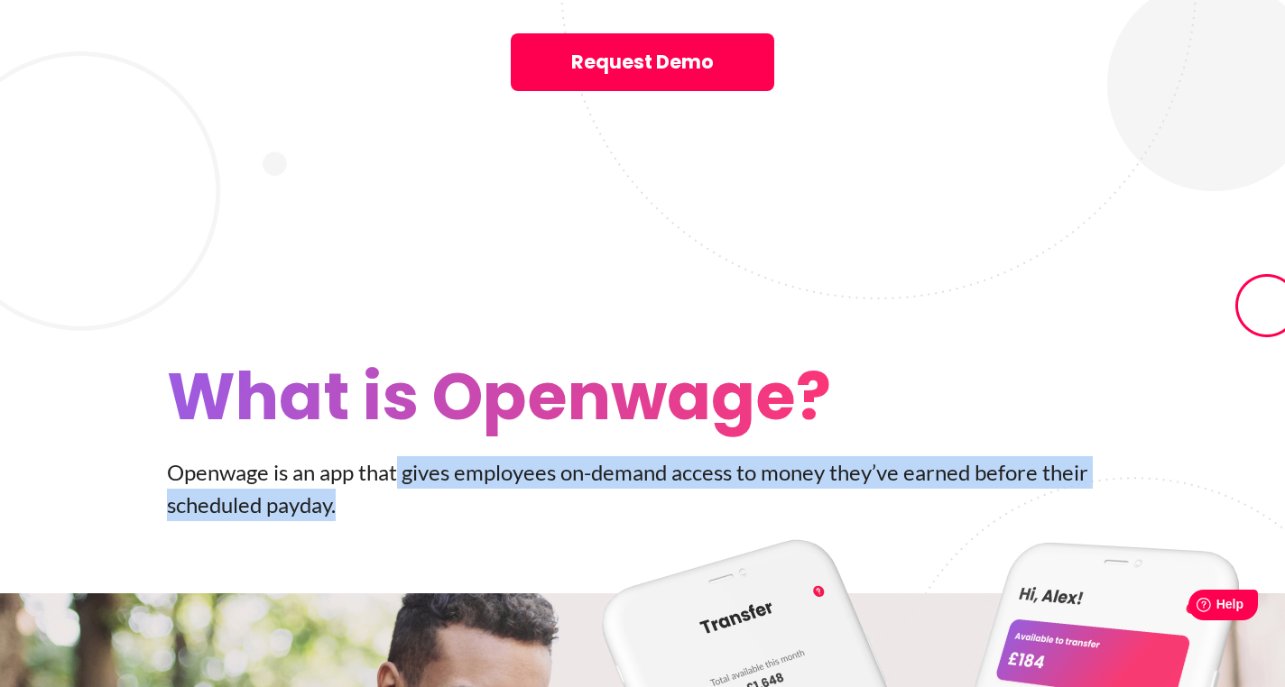
drag, startPoint x: 397, startPoint y: 340, endPoint x: 439, endPoint y: 368, distance: 50.8
click at [439, 457] on p "Openwage is an app that gives employees on-­demand access to money they’ve earn…" at bounding box center [642, 489] width 951 height 65
copy p "gives employees on-­demand access to money they’ve earned before their schedule…"
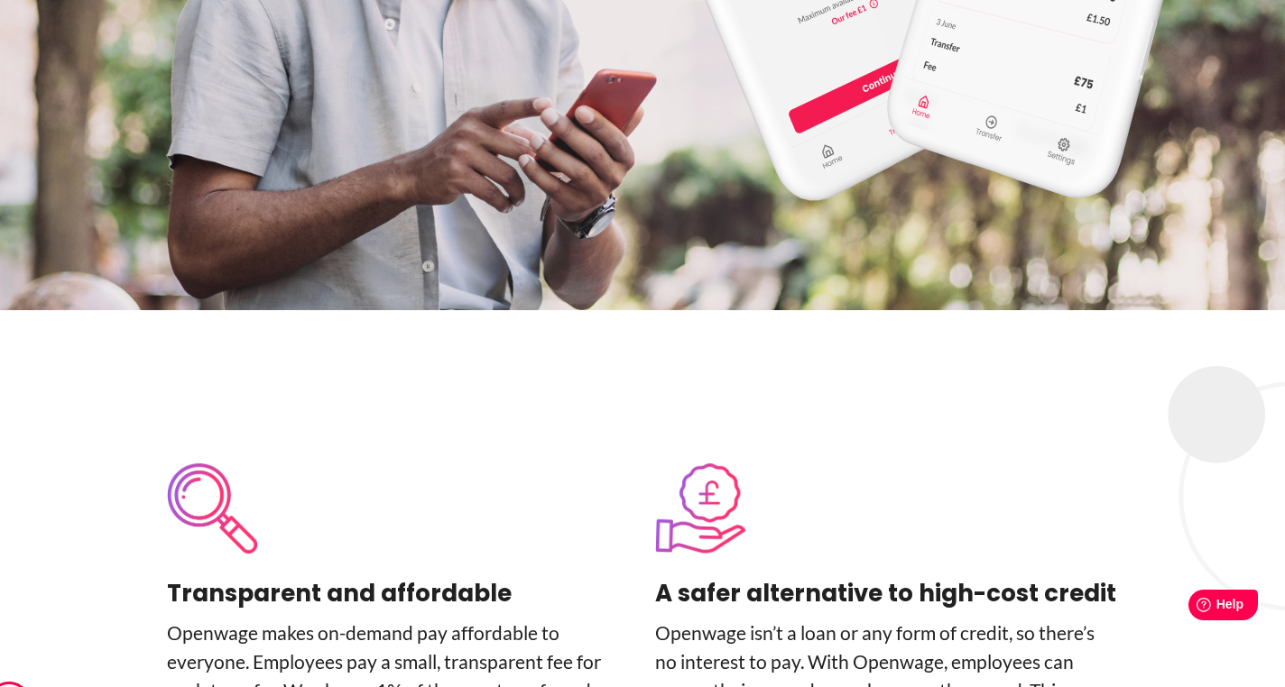
scroll to position [4028, 0]
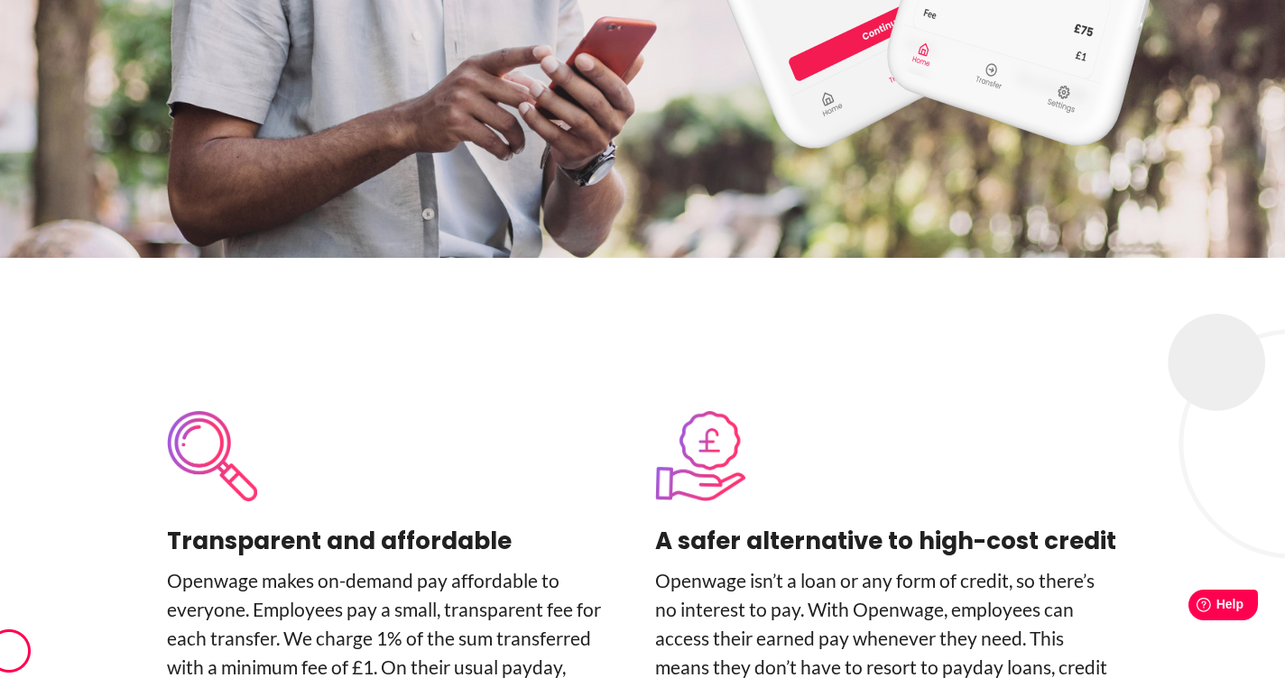
click at [309, 523] on h4 "Transparent and affordable" at bounding box center [398, 541] width 463 height 36
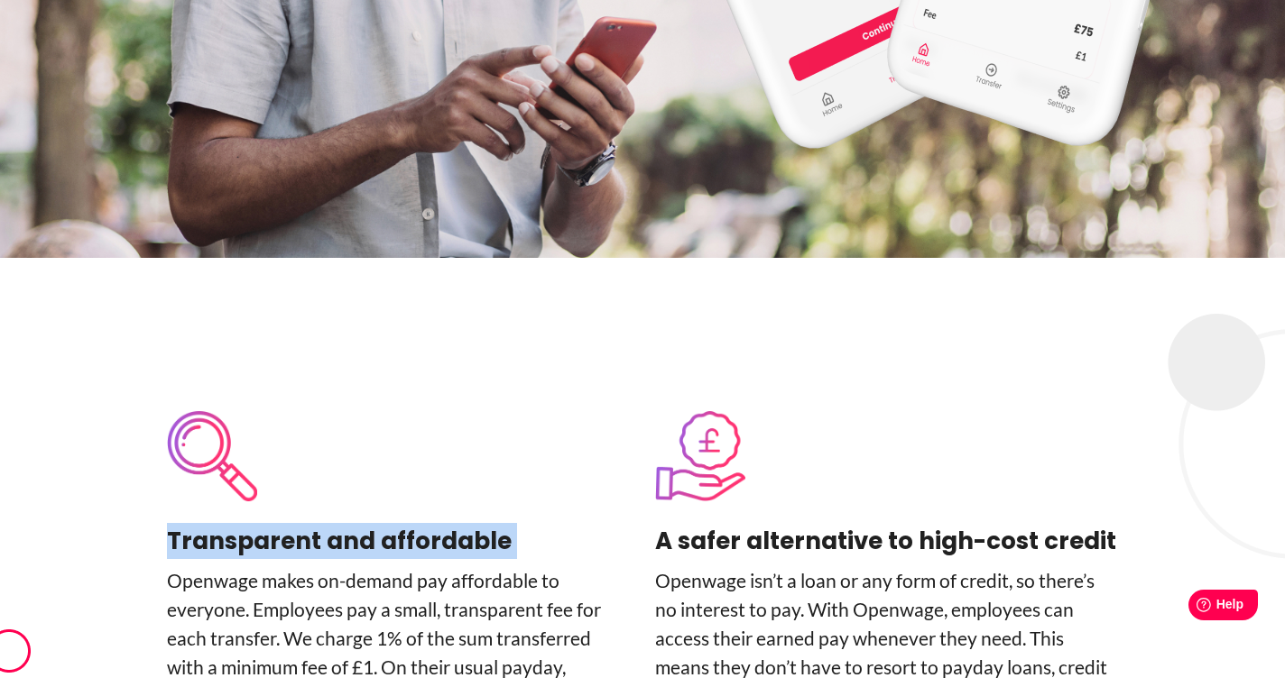
click at [309, 523] on h4 "Transparent and affordable" at bounding box center [398, 541] width 463 height 36
copy div "Transparent and affordable"
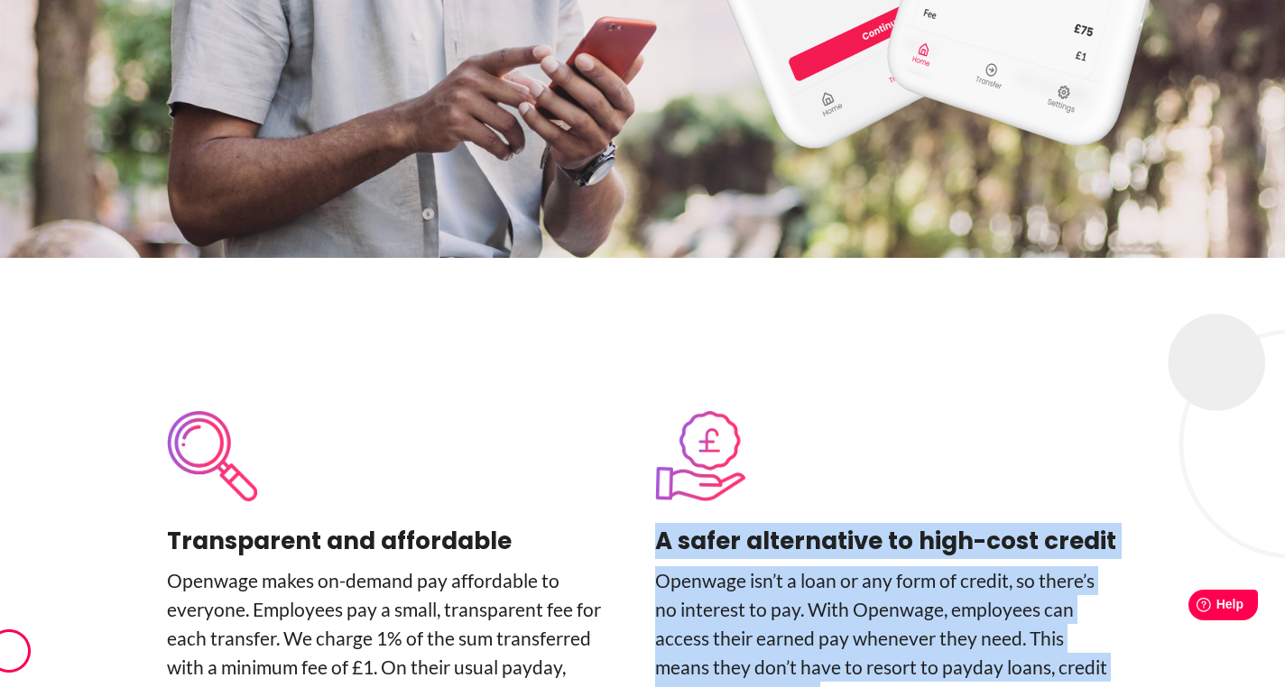
drag, startPoint x: 660, startPoint y: 403, endPoint x: 878, endPoint y: 563, distance: 269.8
click at [878, 563] on div "A safer alternative to high-cost credit Openwage isn’t a loan or any form of cr…" at bounding box center [886, 565] width 463 height 309
copy div "A safer alternative to high-cost credit Openwage isn’t a loan or any form of cr…"
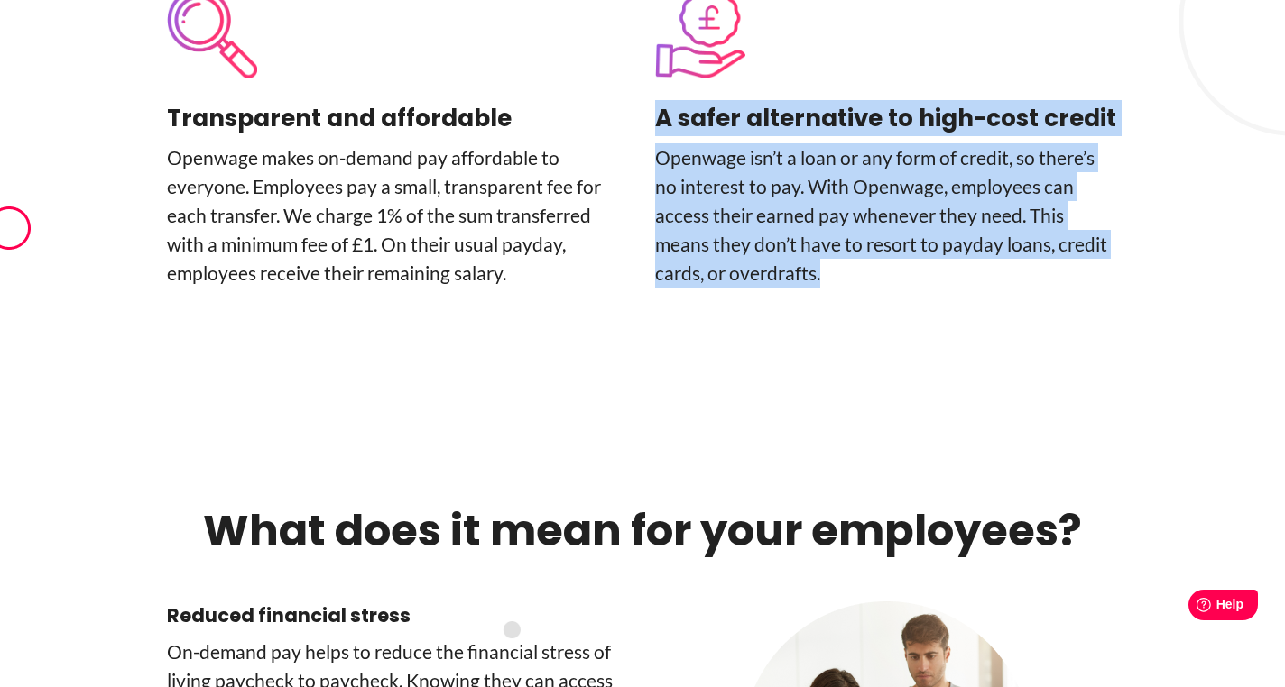
scroll to position [4677, 0]
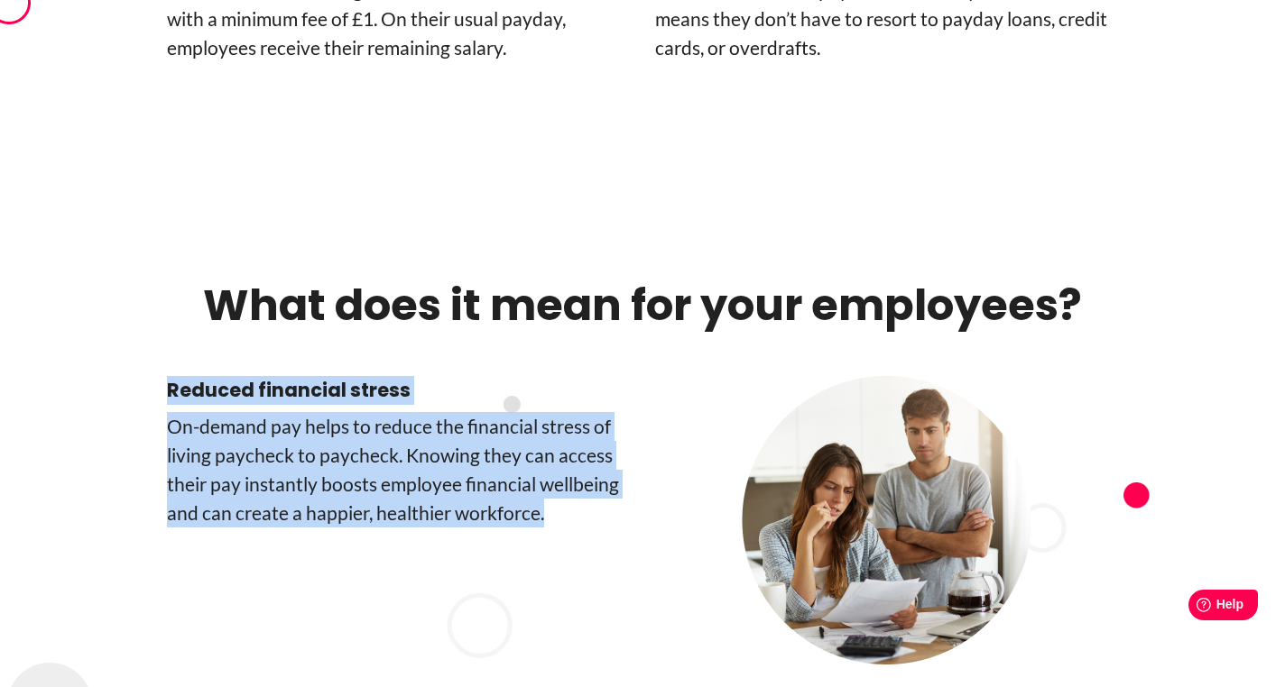
drag, startPoint x: 168, startPoint y: 252, endPoint x: 464, endPoint y: 411, distance: 336.3
click at [464, 411] on div "Reduced financial stress On-­demand pay helps to reduce the financial stress of…" at bounding box center [398, 520] width 463 height 289
copy div "Reduced financial stress On-­demand pay helps to reduce the financial stress of…"
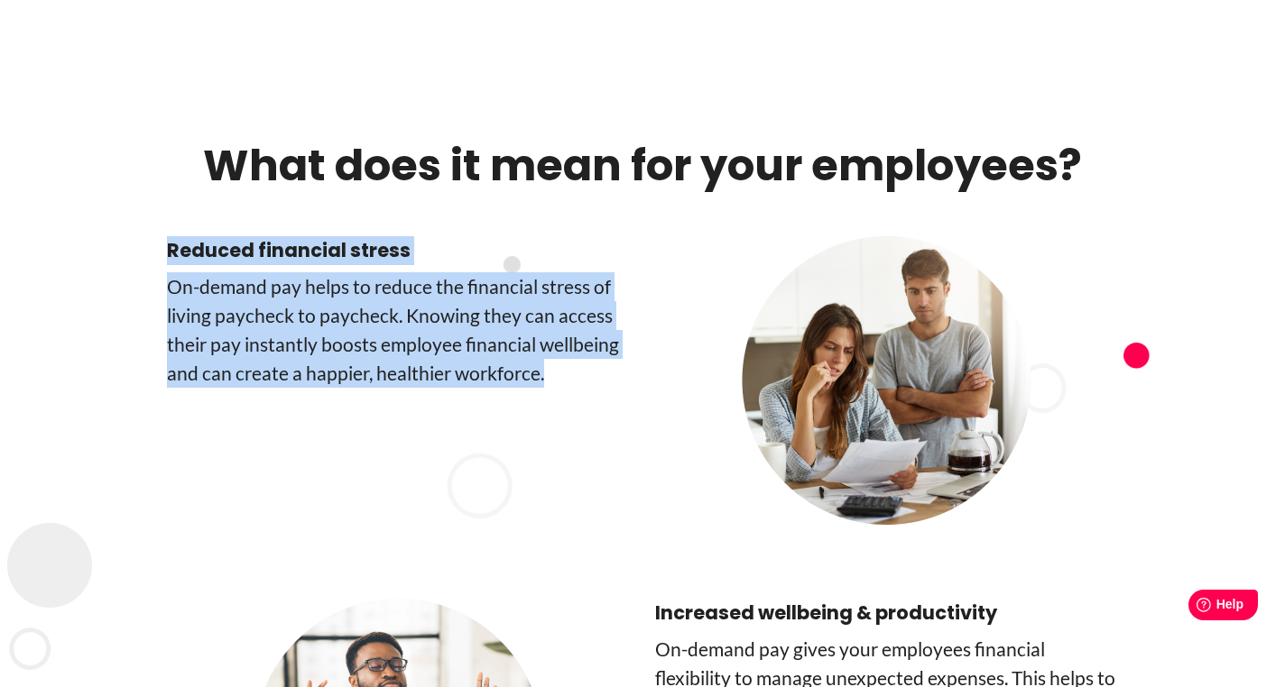
scroll to position [4827, 0]
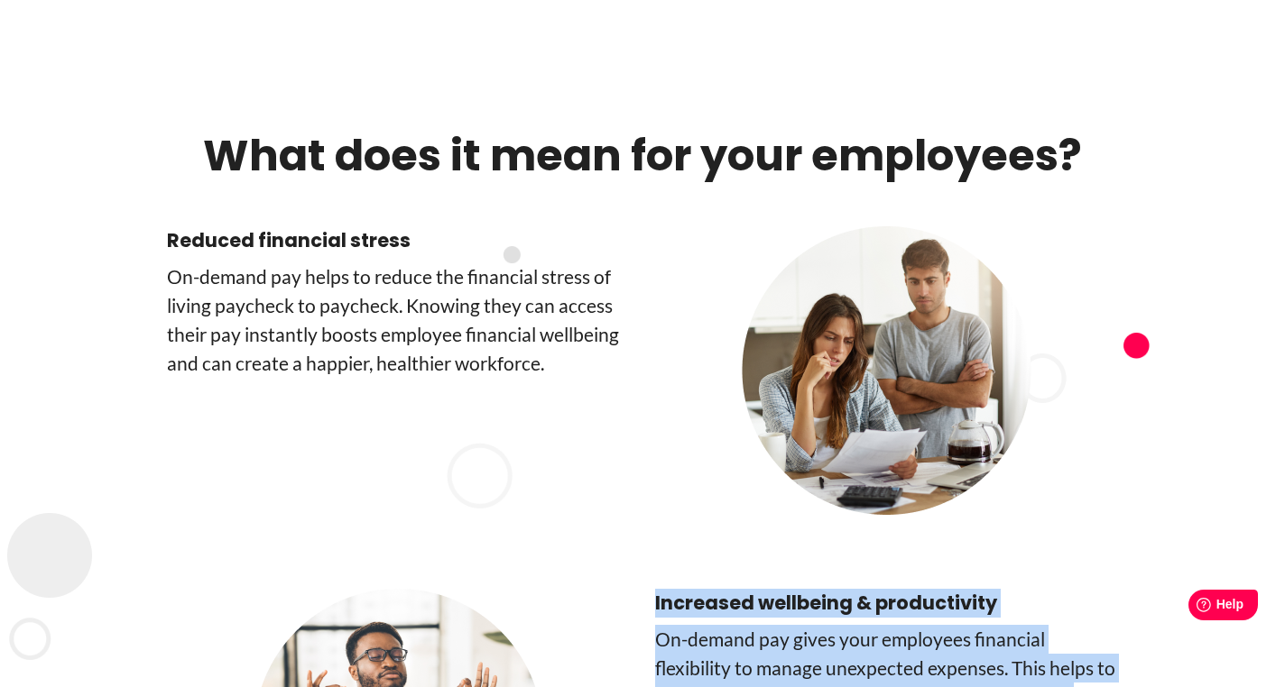
drag, startPoint x: 657, startPoint y: 460, endPoint x: 863, endPoint y: 633, distance: 268.9
copy div "Increased wellbeing & productivity On-demand pay gives your employees financial…"
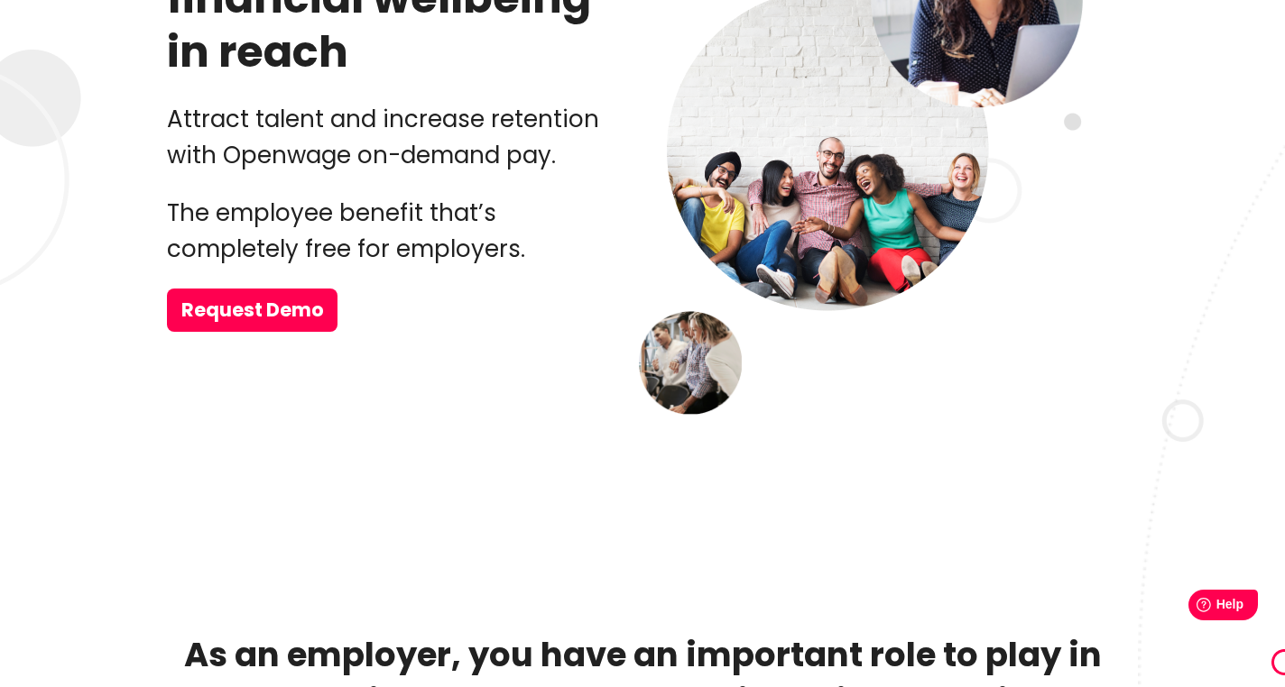
scroll to position [0, 0]
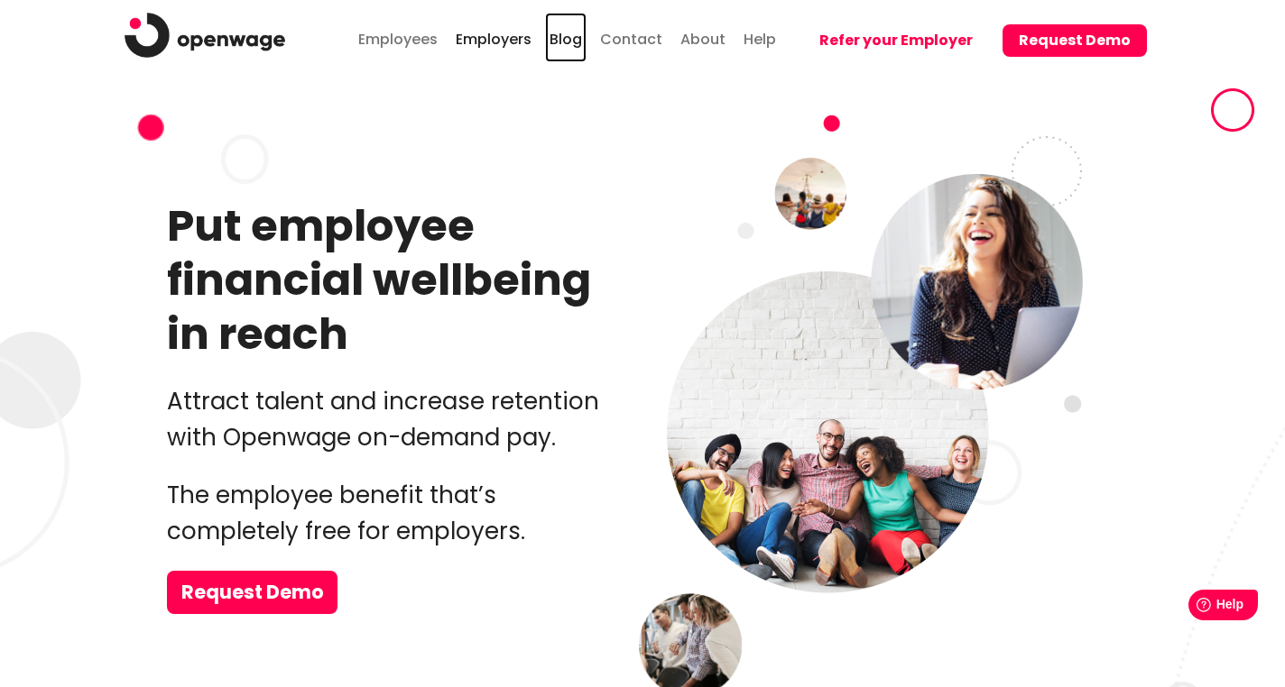
click at [579, 39] on link "Blog" at bounding box center [566, 38] width 42 height 50
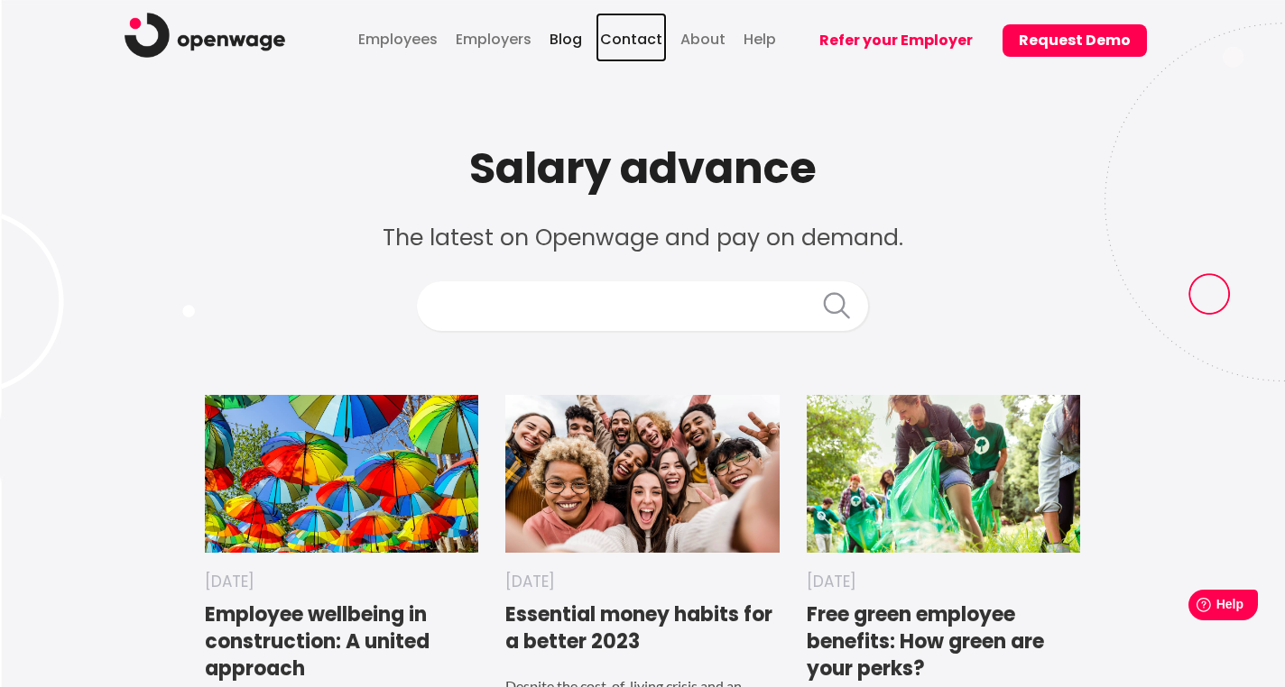
click at [642, 41] on link "Contact" at bounding box center [630, 38] width 71 height 50
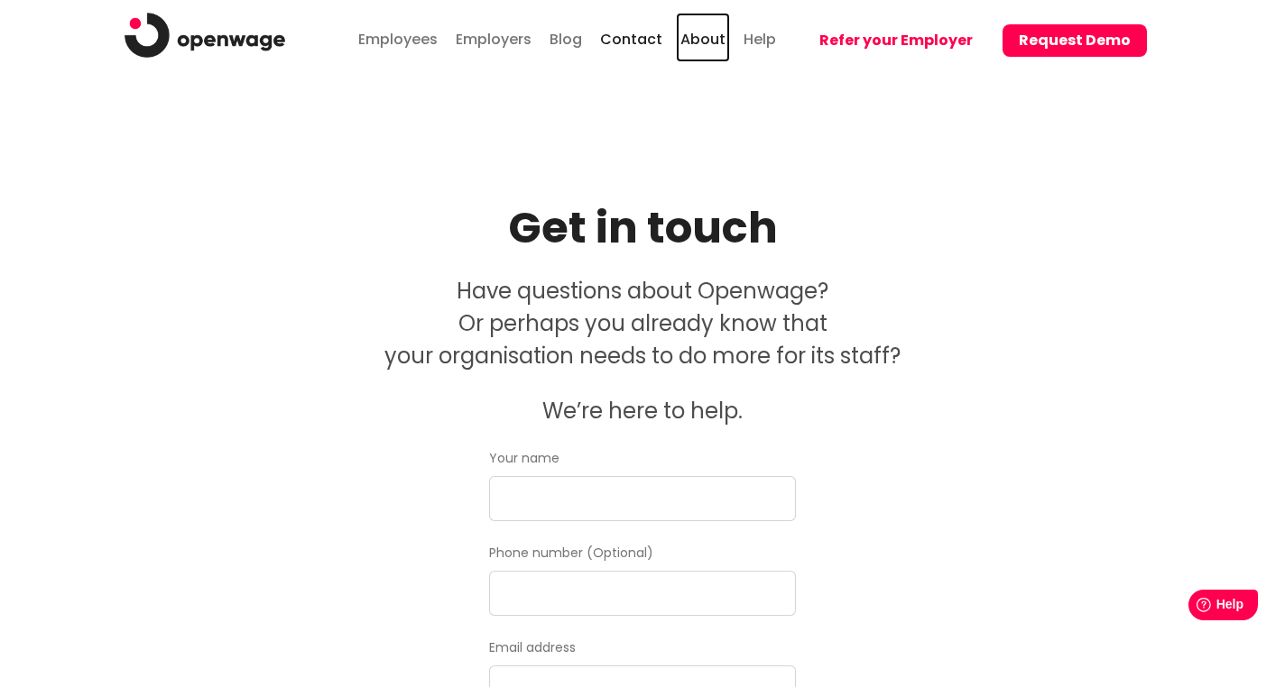
click at [699, 47] on link "About" at bounding box center [703, 38] width 54 height 50
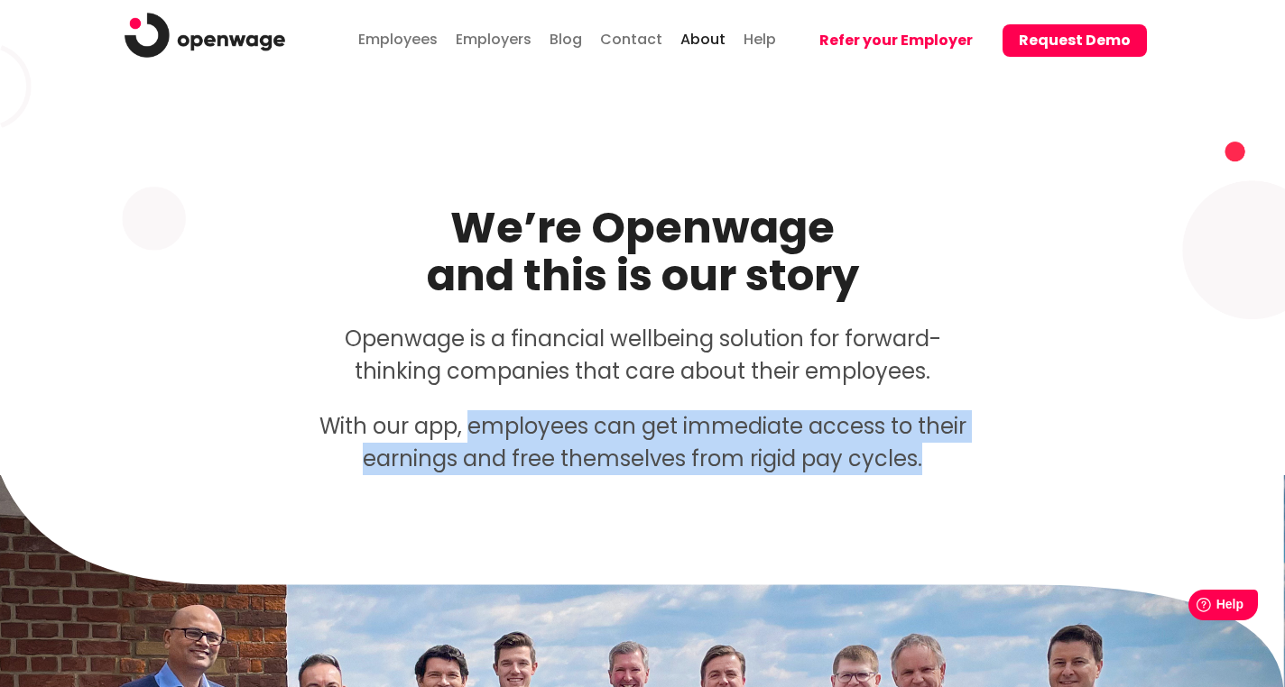
drag, startPoint x: 925, startPoint y: 462, endPoint x: 467, endPoint y: 422, distance: 459.1
click at [467, 422] on p "With our app, employees can get immediate access to their earnings and free the…" at bounding box center [642, 443] width 655 height 65
drag, startPoint x: 323, startPoint y: 427, endPoint x: 992, endPoint y: 497, distance: 673.1
copy div "With our app, employees can get immediate access to their earnings and free the…"
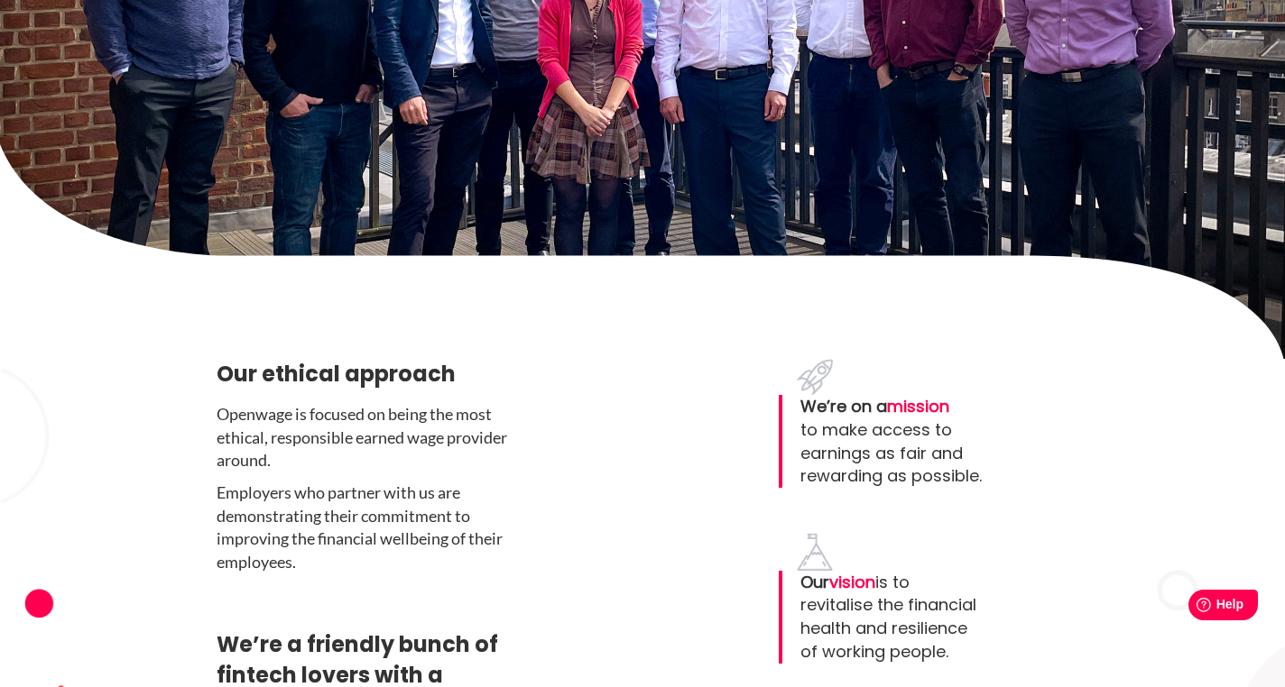
scroll to position [848, 0]
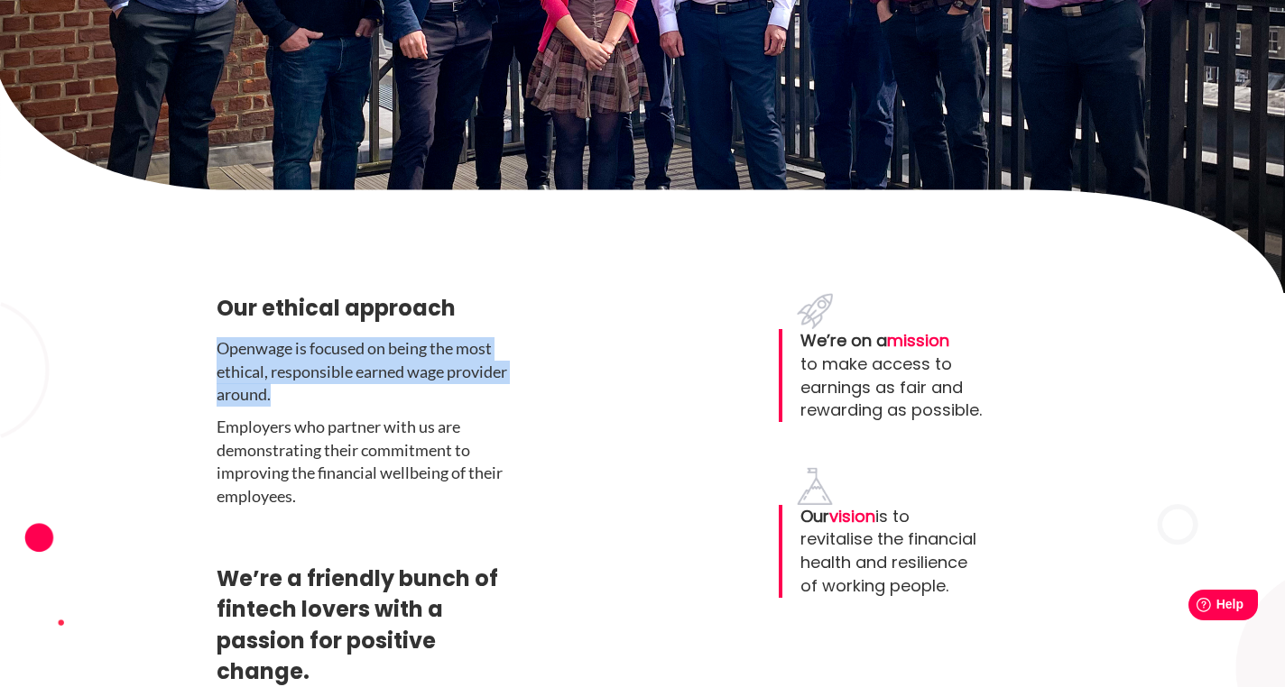
drag, startPoint x: 284, startPoint y: 406, endPoint x: 214, endPoint y: 355, distance: 86.6
click at [214, 355] on div "Our ethical approach Openwage is focused on being the most ethical, responsible…" at bounding box center [642, 619] width 929 height 653
copy p "Openwage is focused on being the most ethical, responsible earned wage provider…"
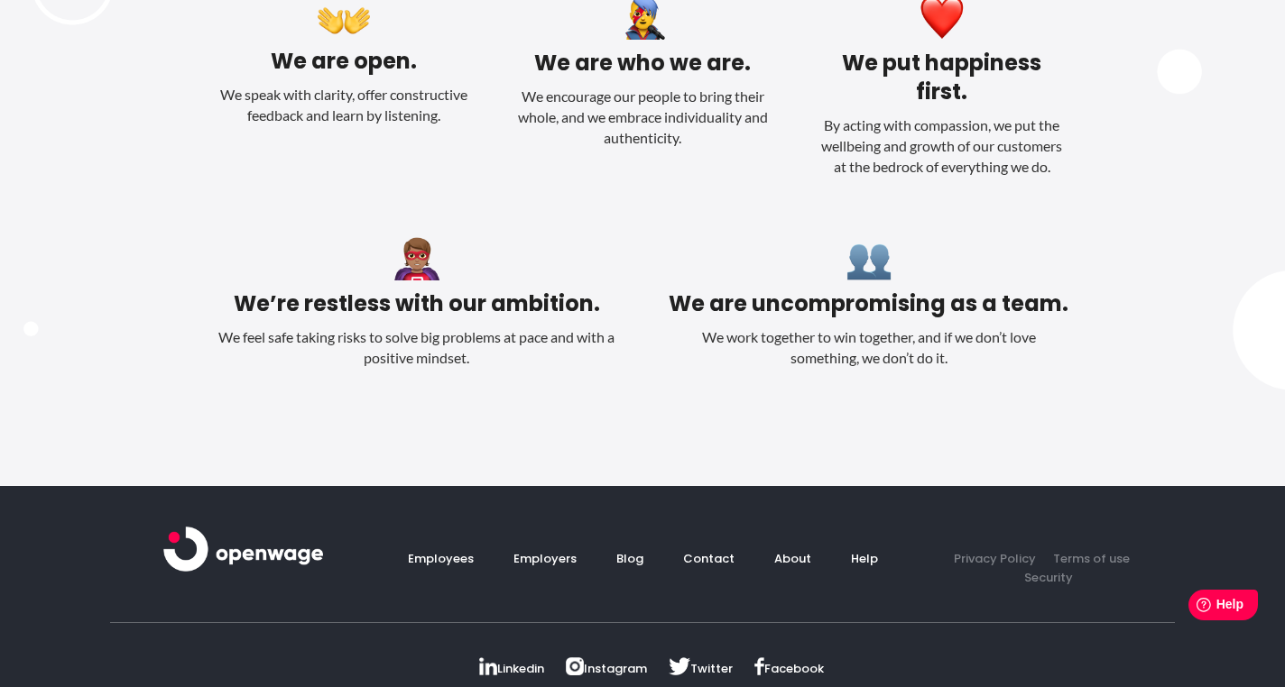
scroll to position [2217, 0]
